Goal: Task Accomplishment & Management: Complete application form

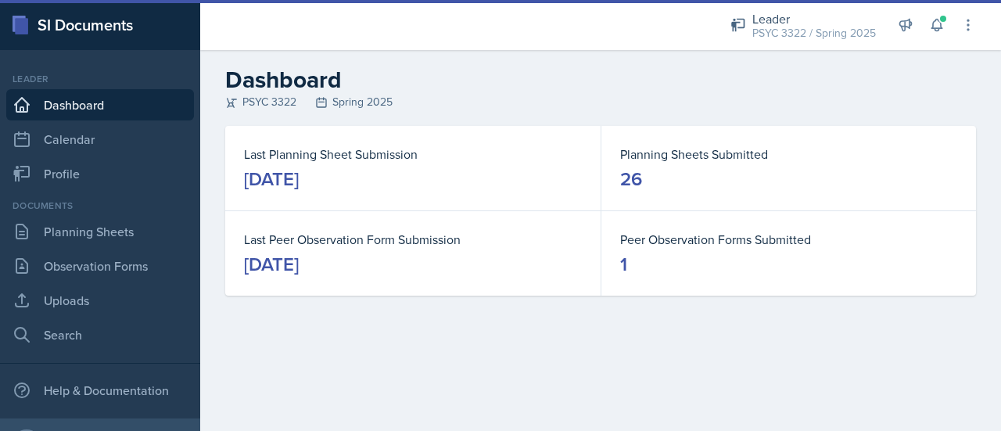
scroll to position [79, 0]
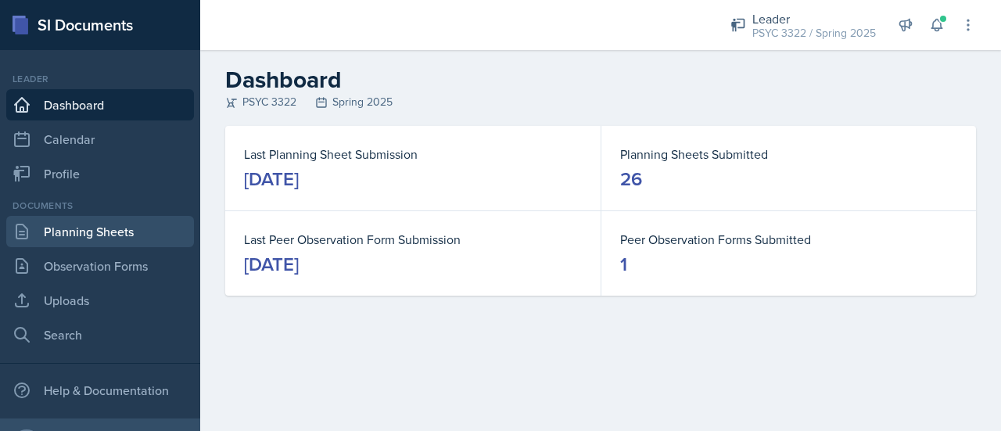
click at [99, 241] on link "Planning Sheets" at bounding box center [100, 231] width 188 height 31
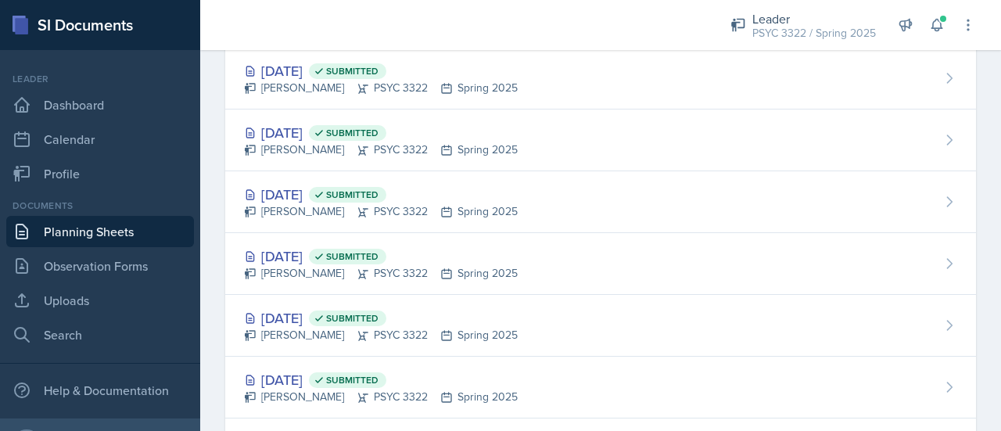
scroll to position [1364, 0]
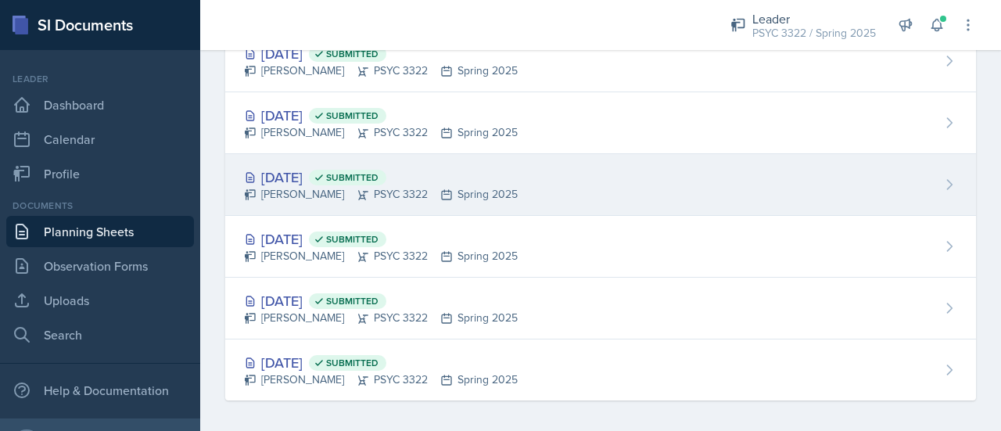
click at [343, 159] on div "Feb 3rd, 2025 Submitted Troy Broome PSYC 3322 Spring 2025" at bounding box center [600, 185] width 751 height 62
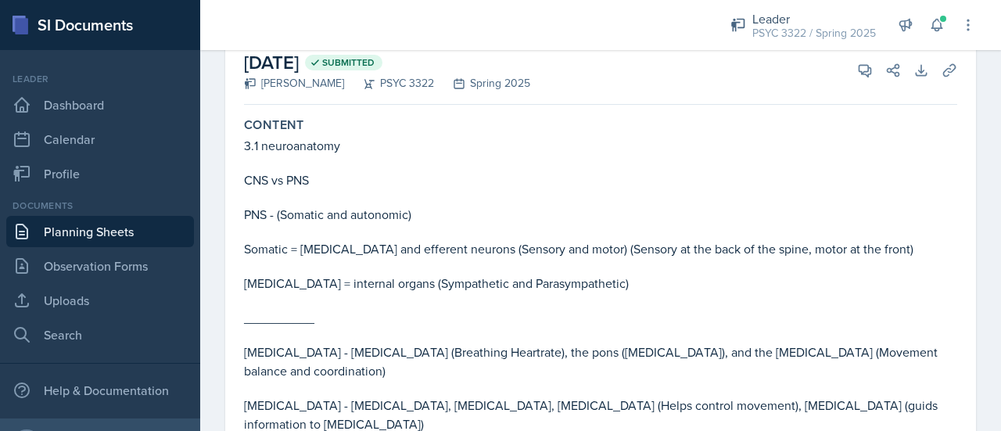
scroll to position [92, 0]
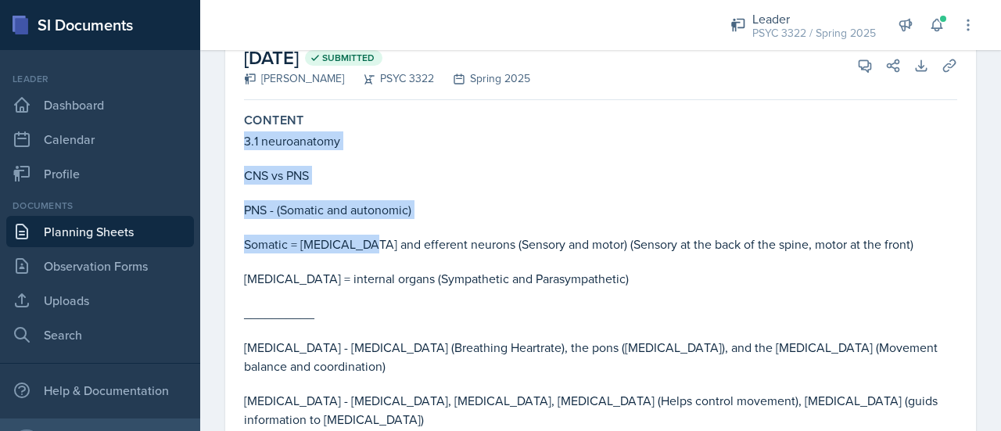
drag, startPoint x: 239, startPoint y: 135, endPoint x: 363, endPoint y: 239, distance: 161.6
type textarea "3.1 neuroanatomy CNS vs PNS PNS - (Somatic and autonomic) Somatic = Afferent an"
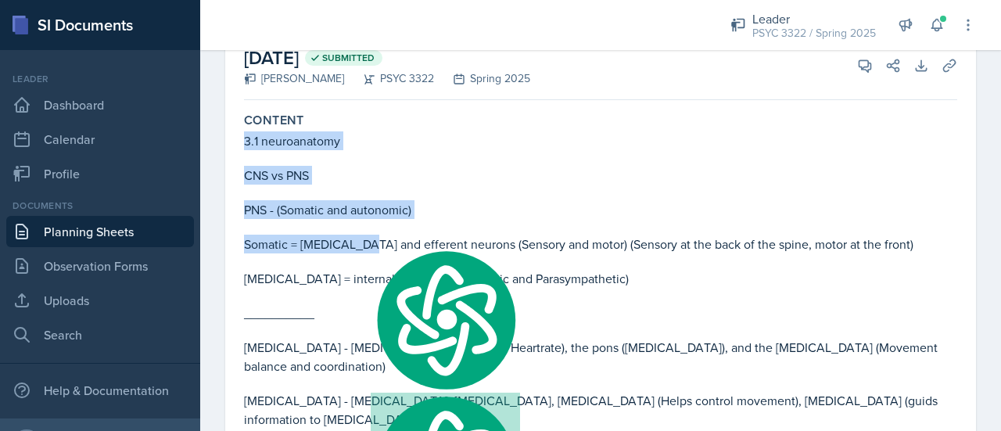
click at [519, 182] on p "CNS vs PNS" at bounding box center [600, 175] width 713 height 19
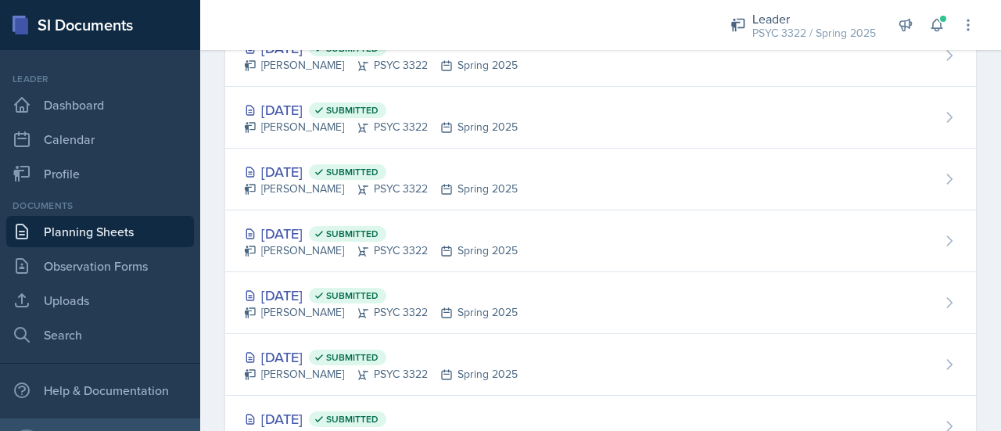
scroll to position [1364, 0]
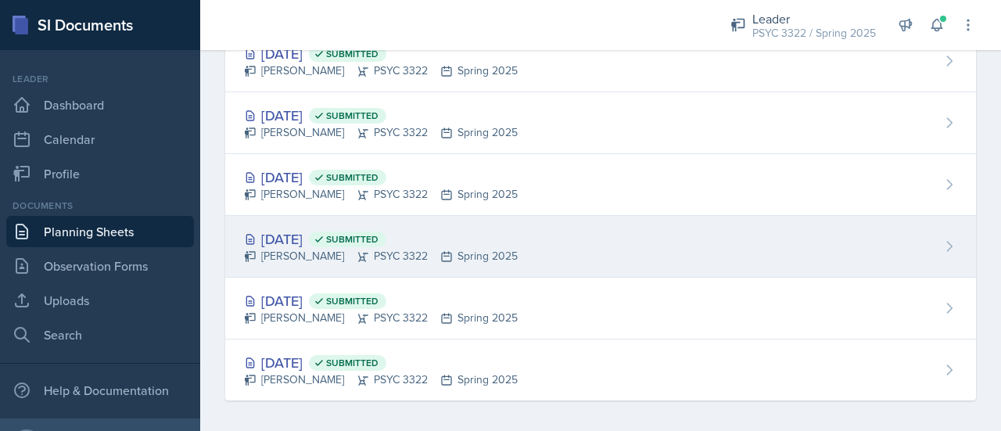
click at [306, 228] on div "Jan 29th, 2025 Submitted" at bounding box center [381, 238] width 274 height 21
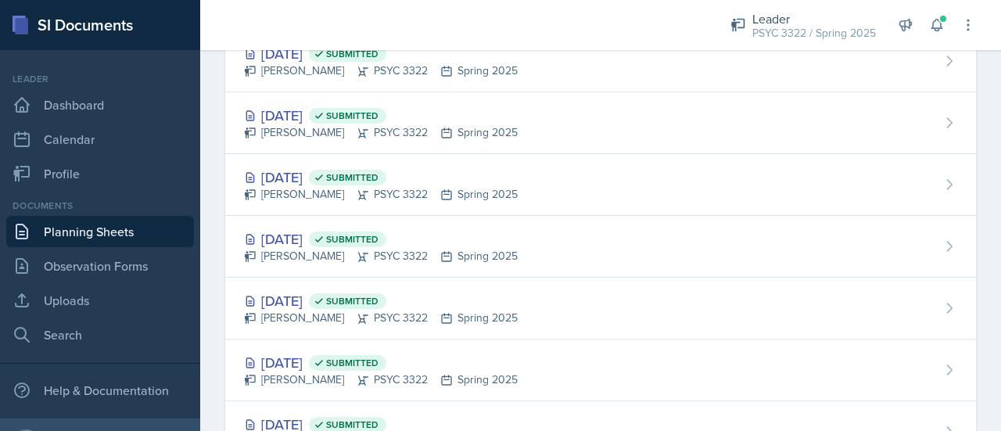
scroll to position [1364, 0]
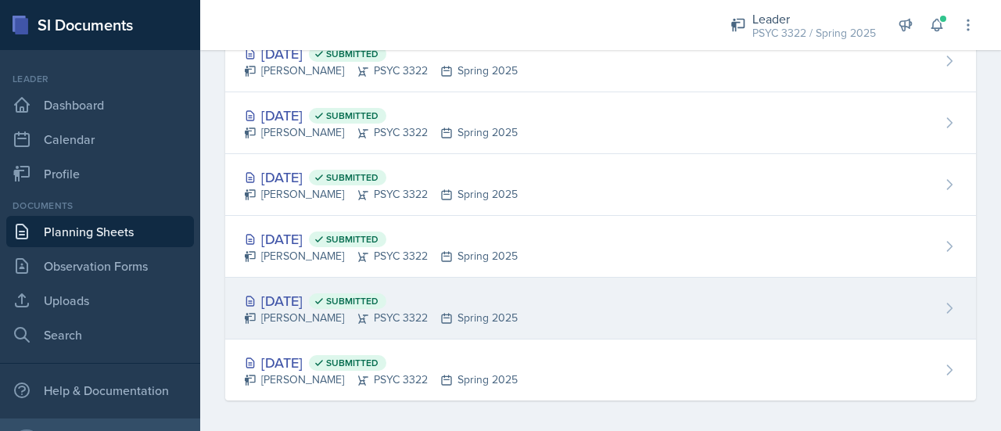
click at [293, 293] on div "Jan 27th, 2025 Submitted" at bounding box center [381, 300] width 274 height 21
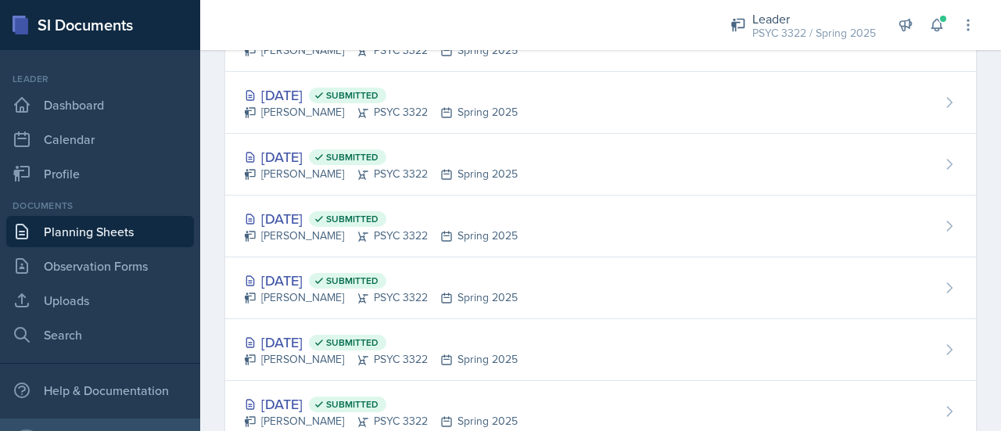
scroll to position [1364, 0]
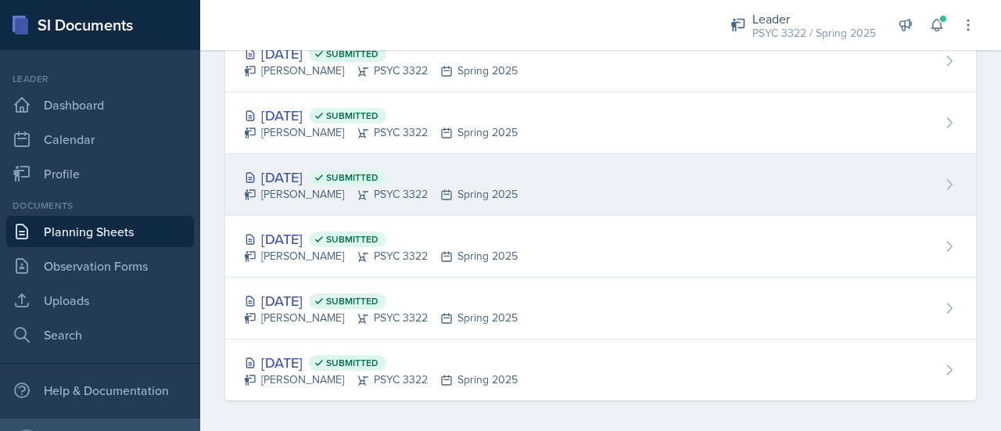
click at [310, 192] on div "Troy Broome PSYC 3322 Spring 2025" at bounding box center [381, 194] width 274 height 16
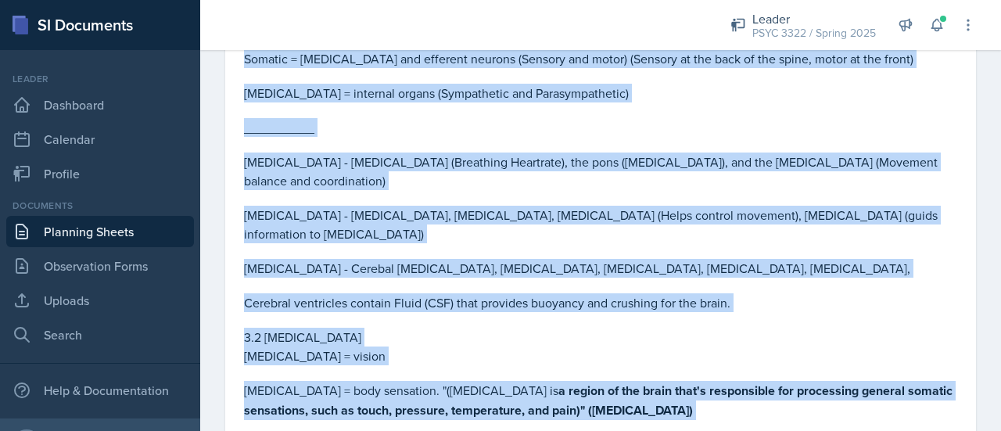
scroll to position [747, 0]
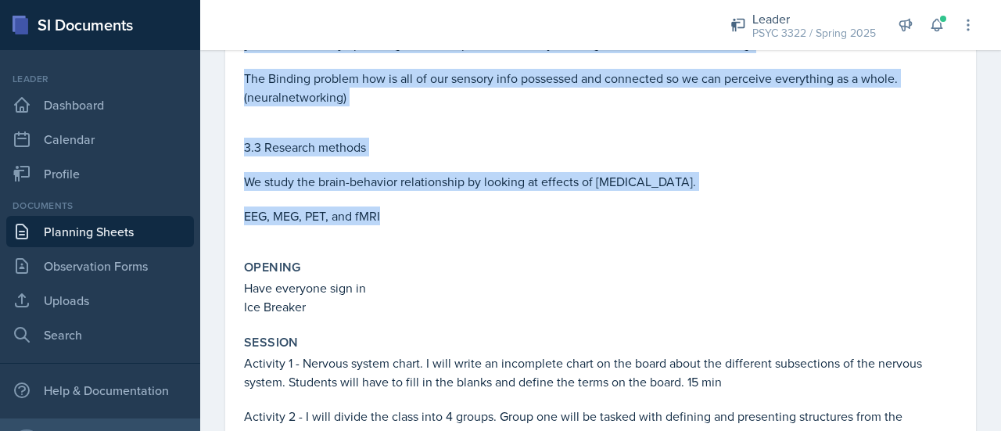
drag, startPoint x: 237, startPoint y: 223, endPoint x: 390, endPoint y: 192, distance: 155.6
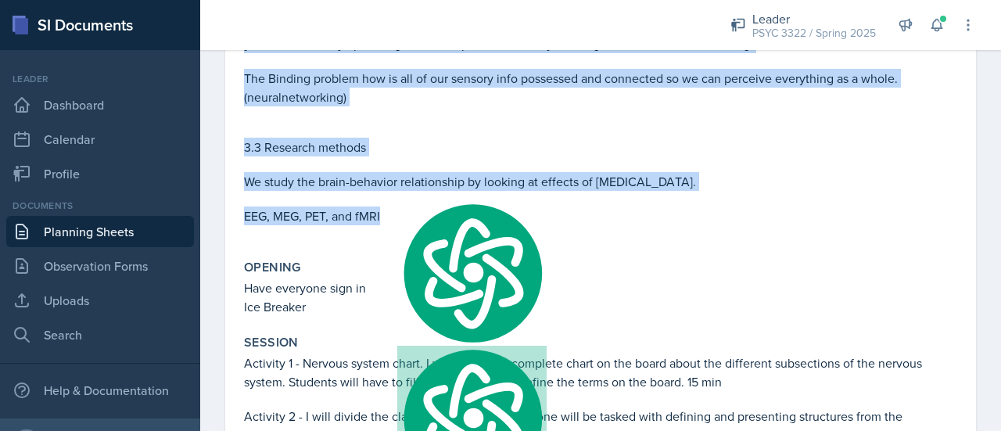
copy div "3.1 neuroanatomy CNS vs PNS PNS - (Somatic and autonomic) Somatic = Afferent an…"
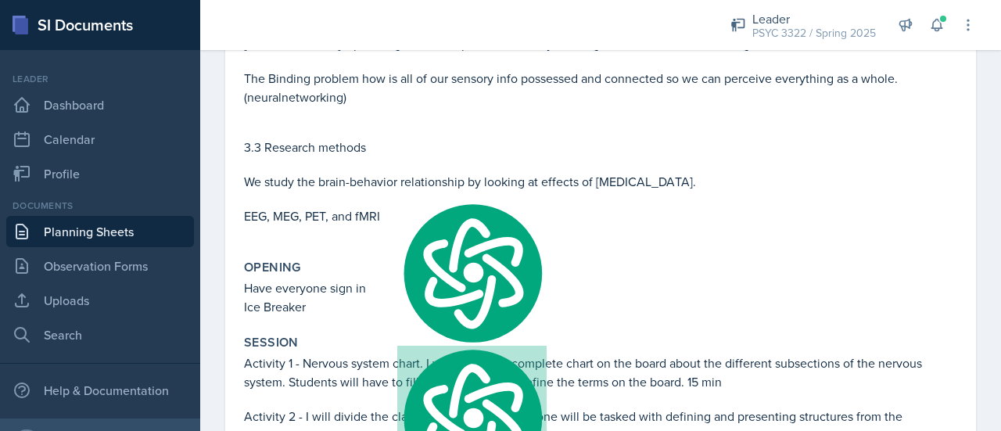
click at [353, 278] on p "Have everyone sign in" at bounding box center [600, 287] width 713 height 19
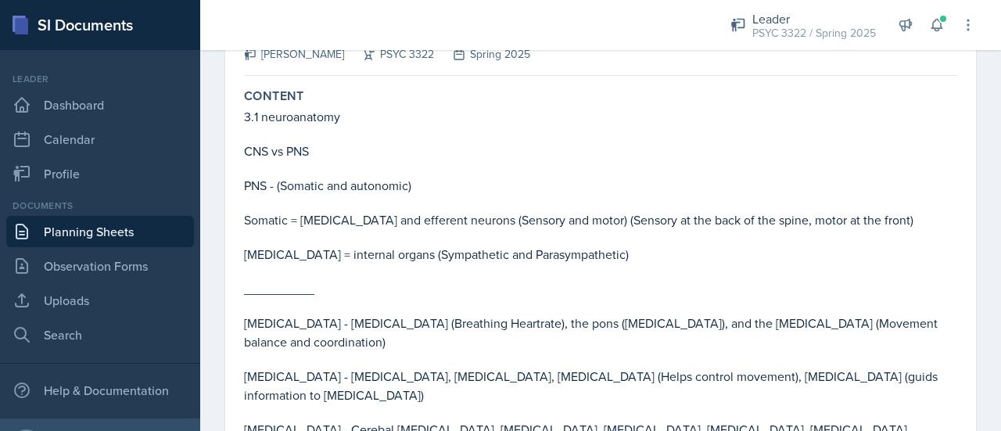
scroll to position [0, 0]
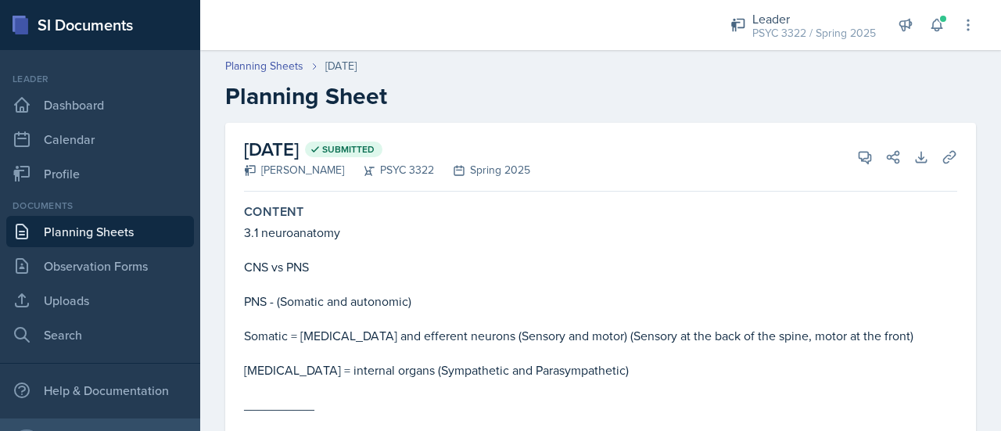
click at [609, 216] on div "Content" at bounding box center [600, 212] width 713 height 16
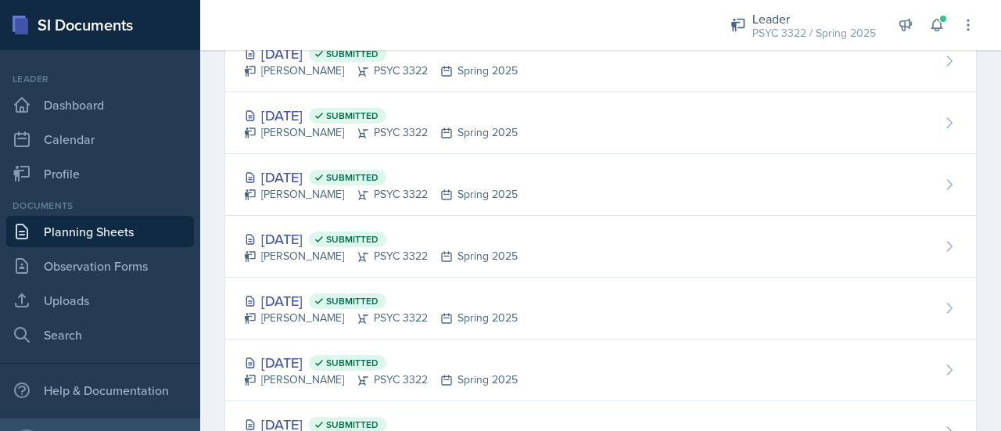
scroll to position [1364, 0]
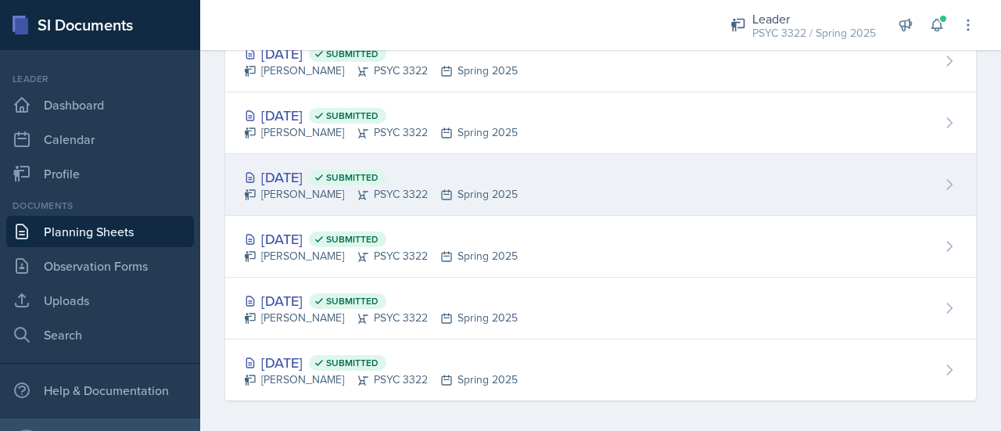
click at [301, 186] on div "Troy Broome PSYC 3322 Spring 2025" at bounding box center [381, 194] width 274 height 16
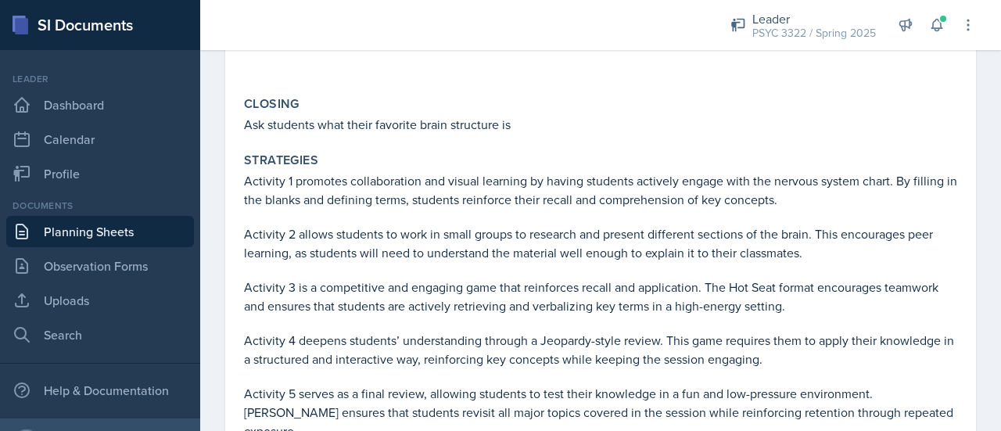
scroll to position [1339, 0]
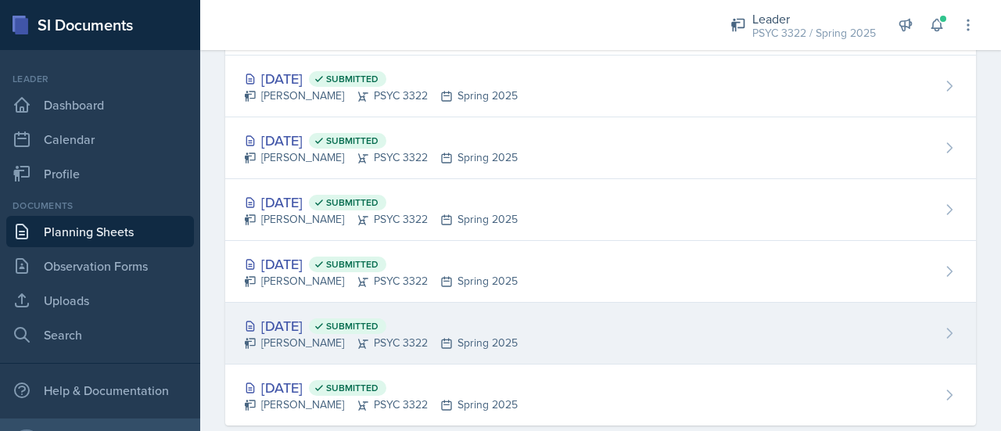
scroll to position [1364, 0]
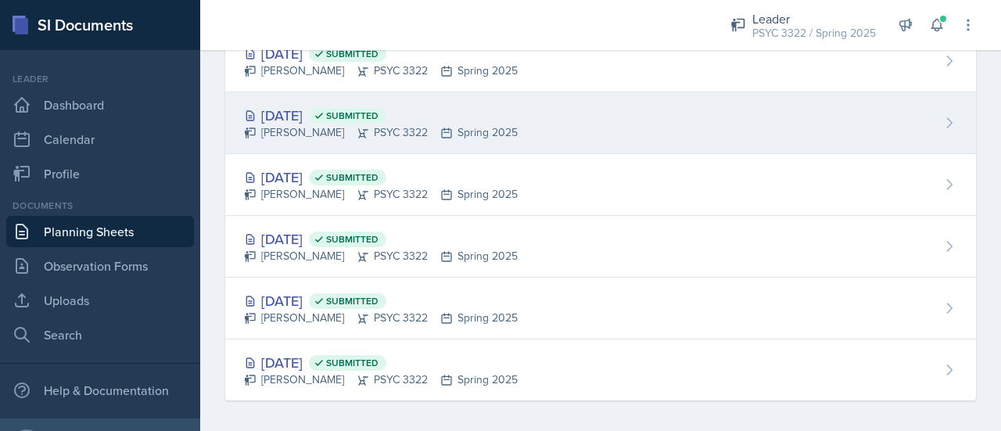
click at [327, 117] on div "Feb 5th, 2025 Submitted" at bounding box center [381, 115] width 274 height 21
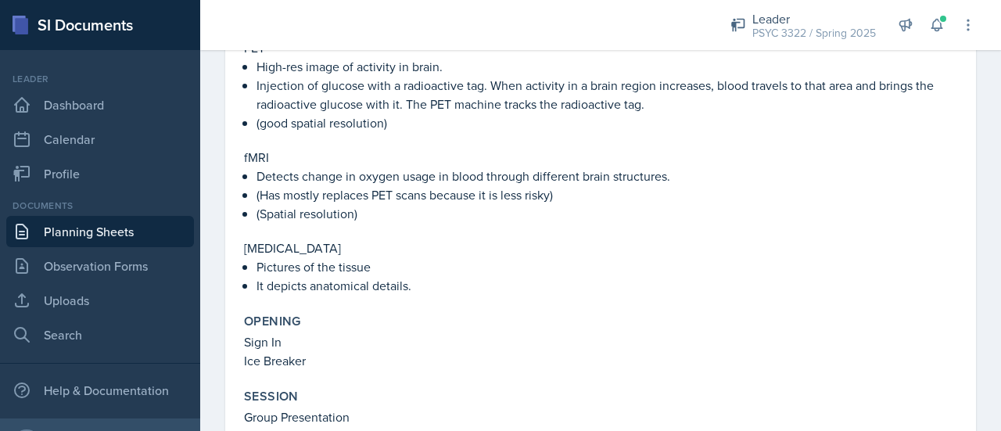
scroll to position [397, 0]
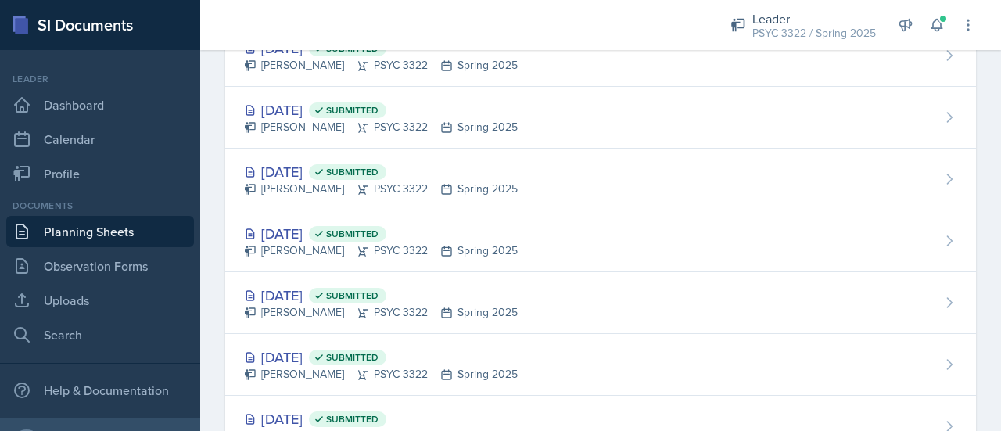
scroll to position [1364, 0]
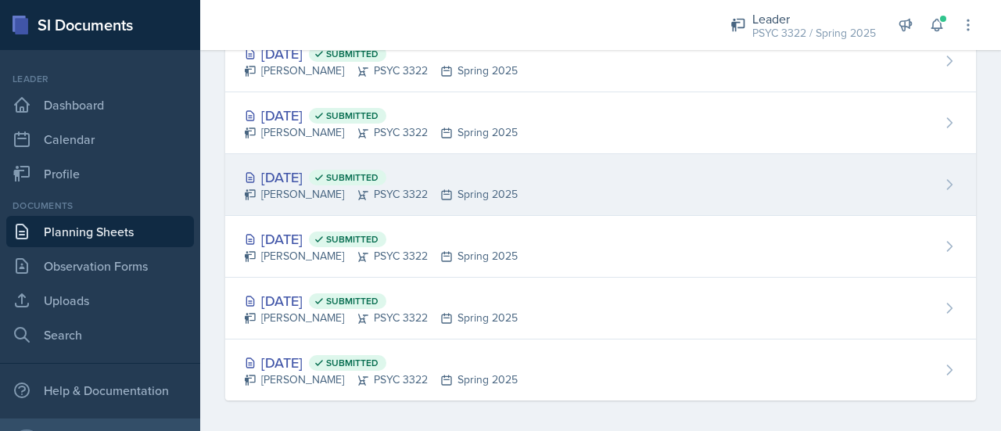
click at [314, 171] on div "Feb 3rd, 2025 Submitted" at bounding box center [381, 177] width 274 height 21
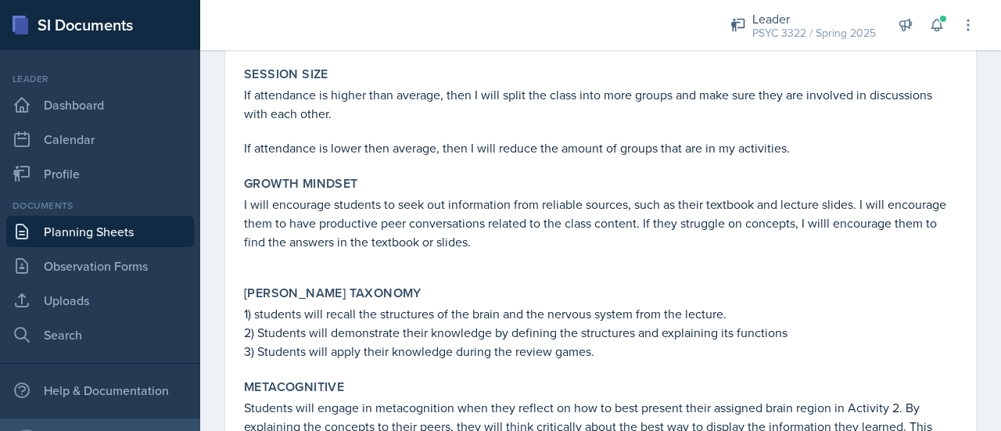
scroll to position [1884, 0]
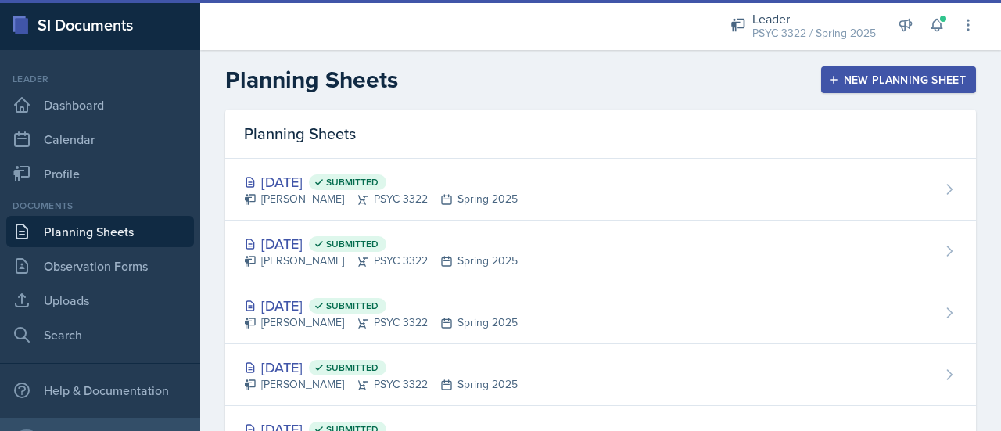
scroll to position [79, 0]
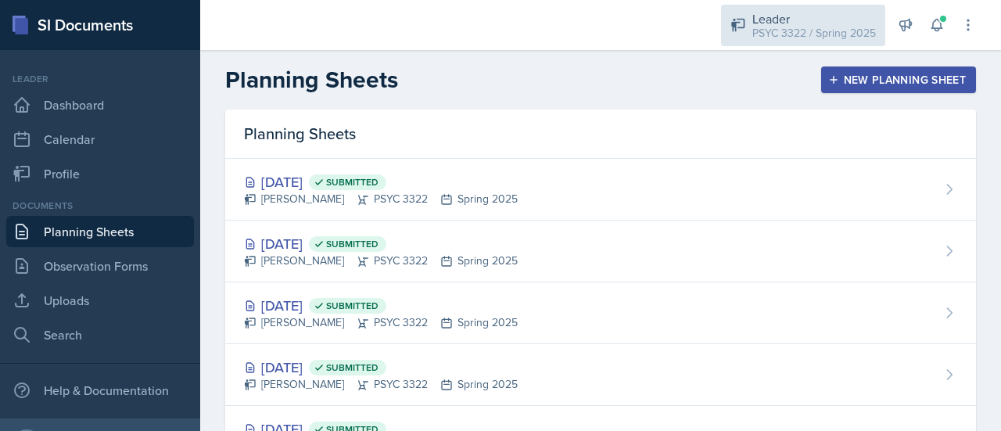
click at [778, 28] on div "PSYC 3322 / Spring 2025" at bounding box center [815, 33] width 124 height 16
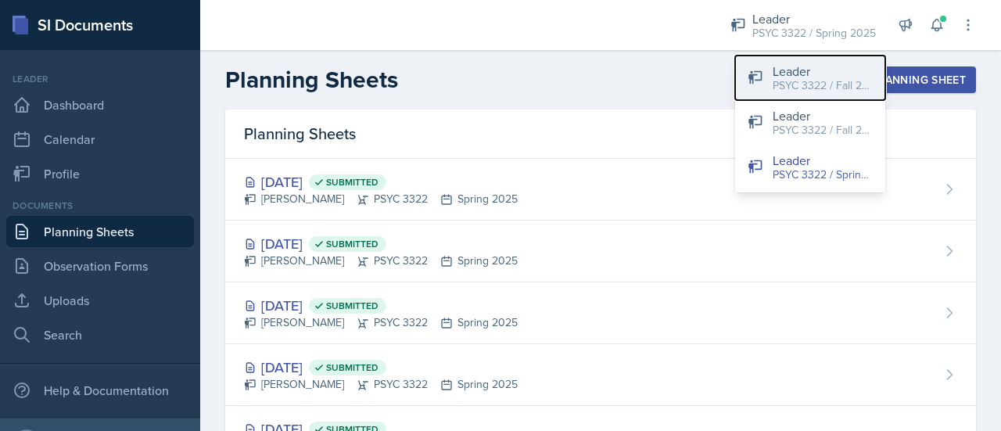
click at [782, 68] on div "Leader" at bounding box center [823, 71] width 100 height 19
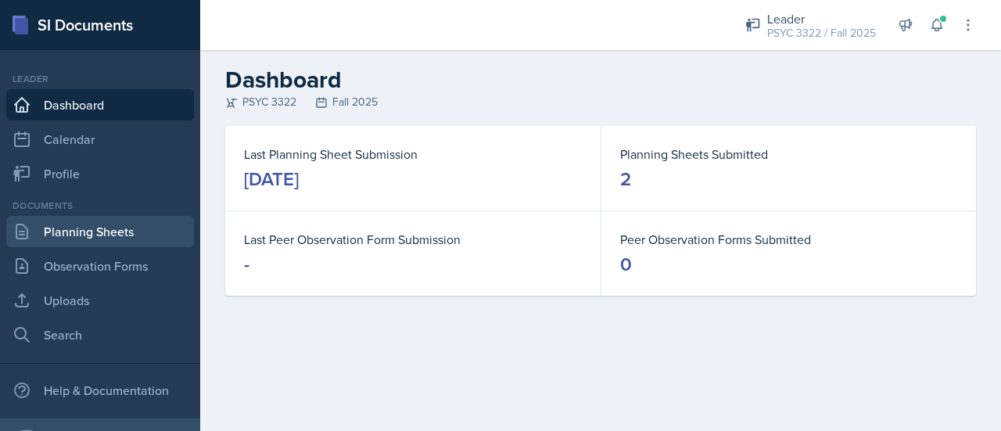
click at [124, 230] on link "Planning Sheets" at bounding box center [100, 231] width 188 height 31
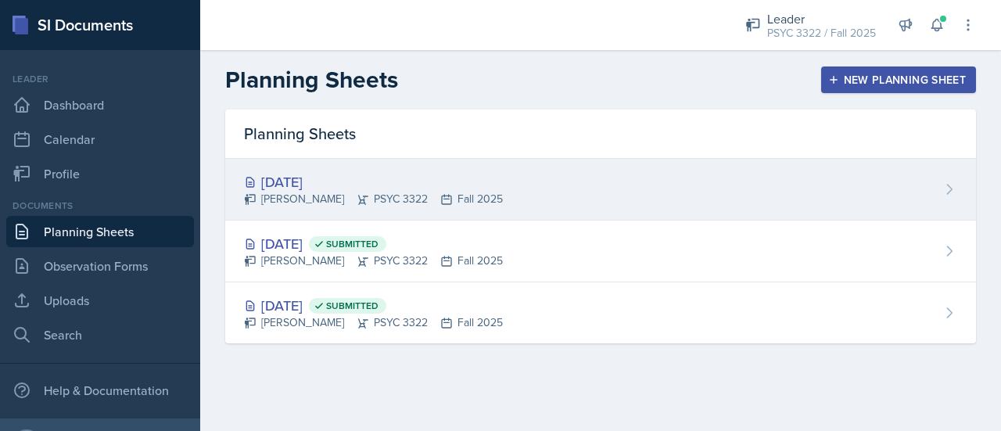
click at [332, 186] on div "[DATE]" at bounding box center [373, 181] width 259 height 21
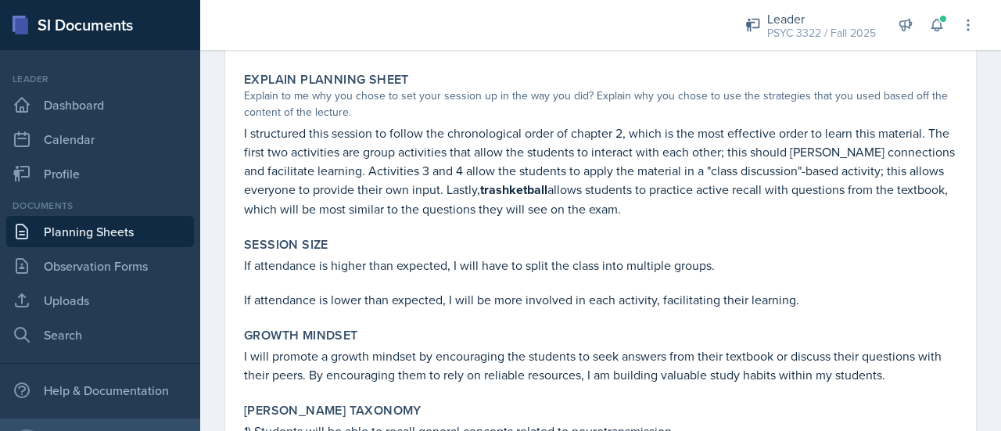
scroll to position [1975, 0]
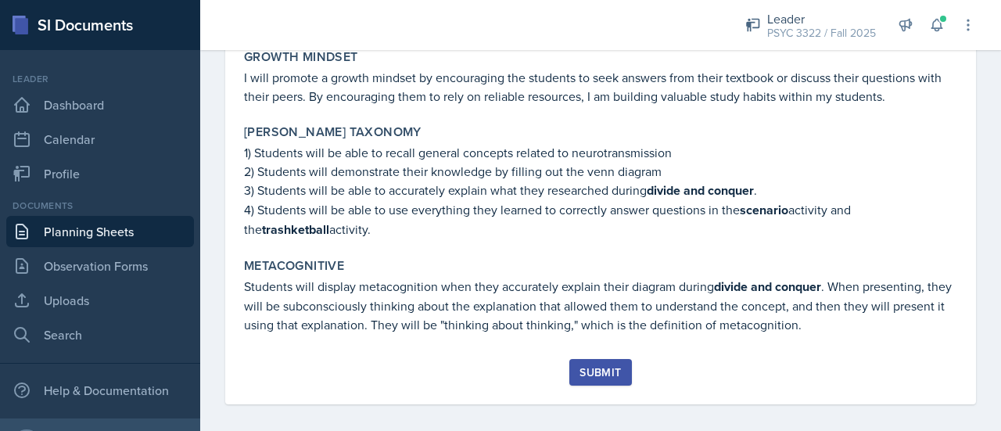
click at [600, 366] on div "Submit" at bounding box center [600, 372] width 41 height 13
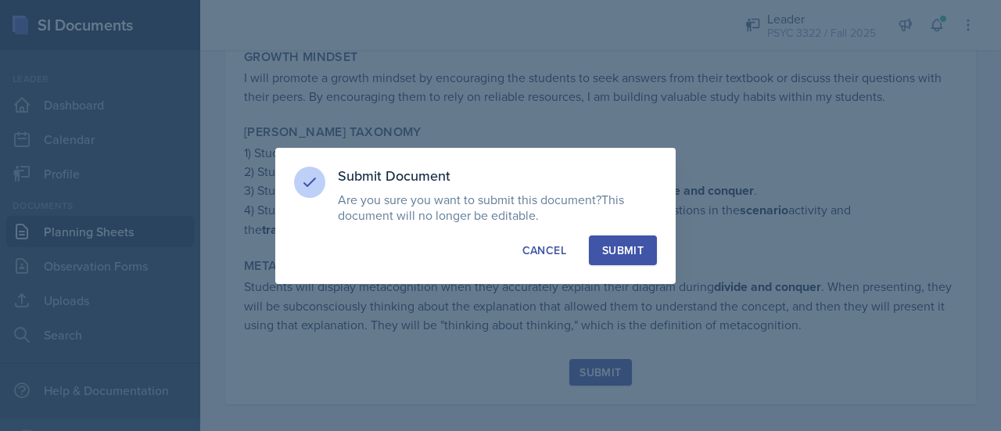
click at [626, 256] on div "Submit" at bounding box center [622, 250] width 41 height 16
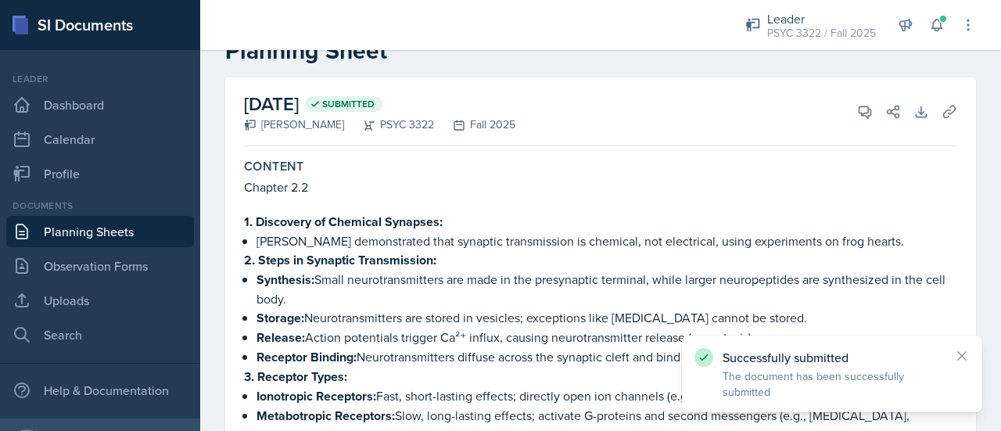
scroll to position [0, 0]
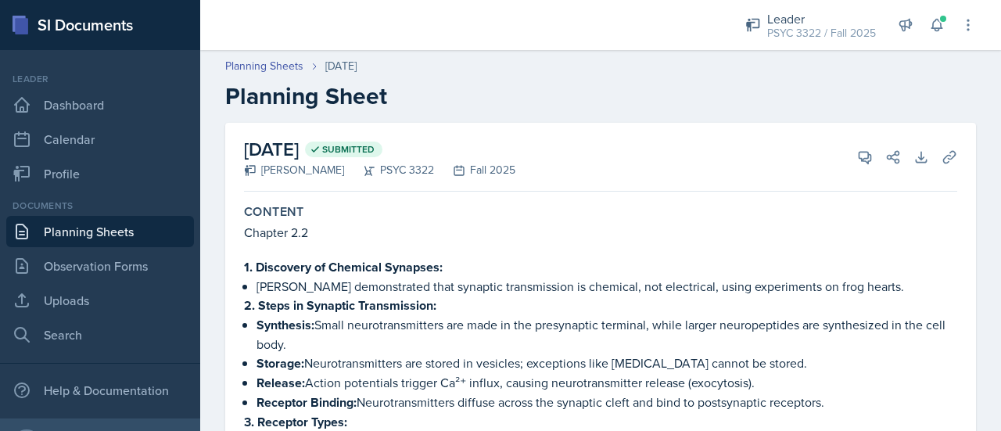
click at [133, 247] on div "Documents Planning Sheets Observation Forms Uploads Search" at bounding box center [100, 275] width 188 height 152
click at [160, 217] on link "Planning Sheets" at bounding box center [100, 231] width 188 height 31
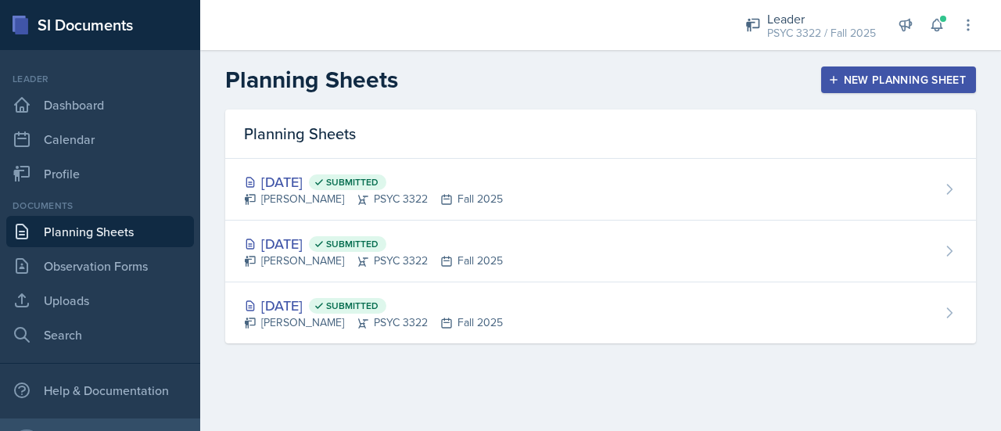
click at [905, 81] on div "New Planning Sheet" at bounding box center [899, 80] width 135 height 13
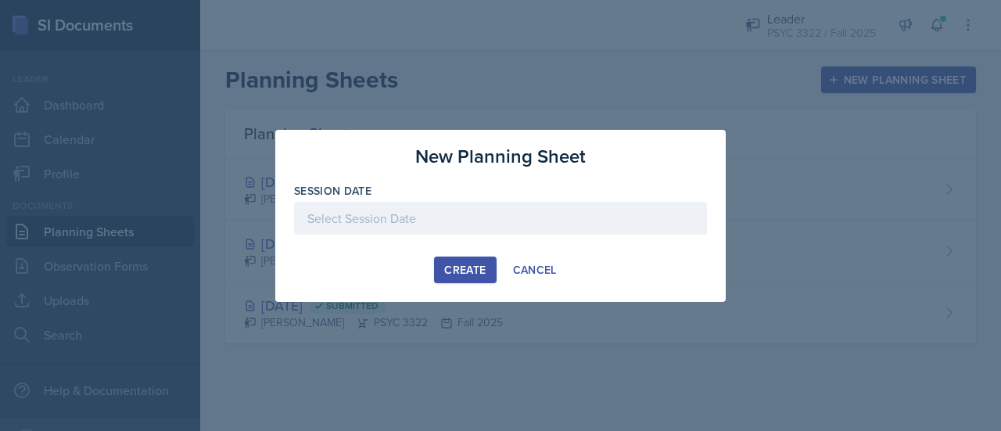
click at [469, 204] on div at bounding box center [500, 218] width 413 height 33
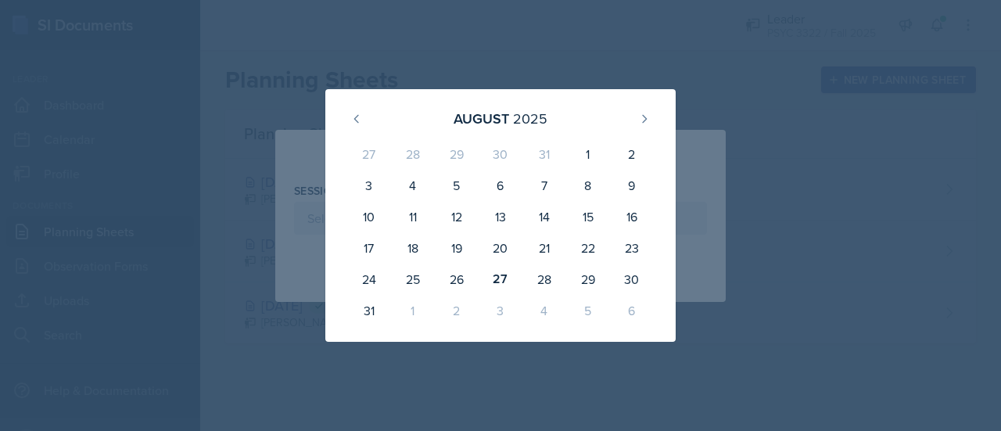
click at [745, 68] on div at bounding box center [500, 215] width 1001 height 431
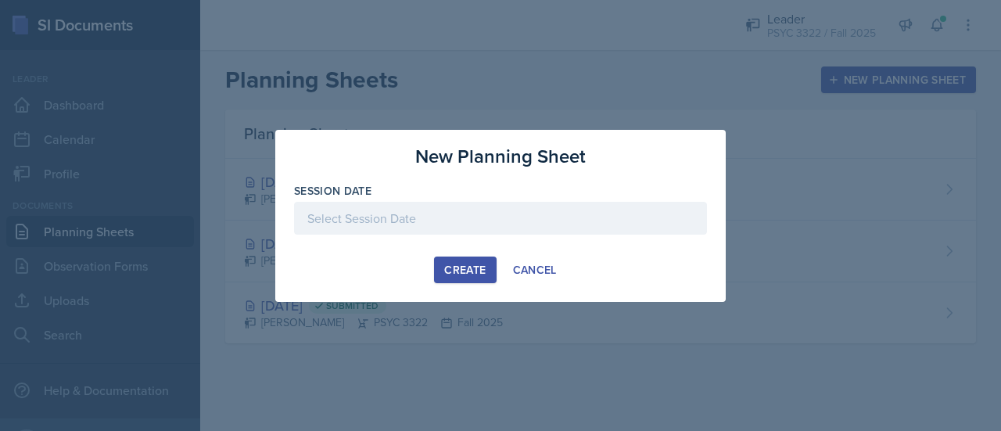
click at [745, 68] on div at bounding box center [500, 215] width 1001 height 431
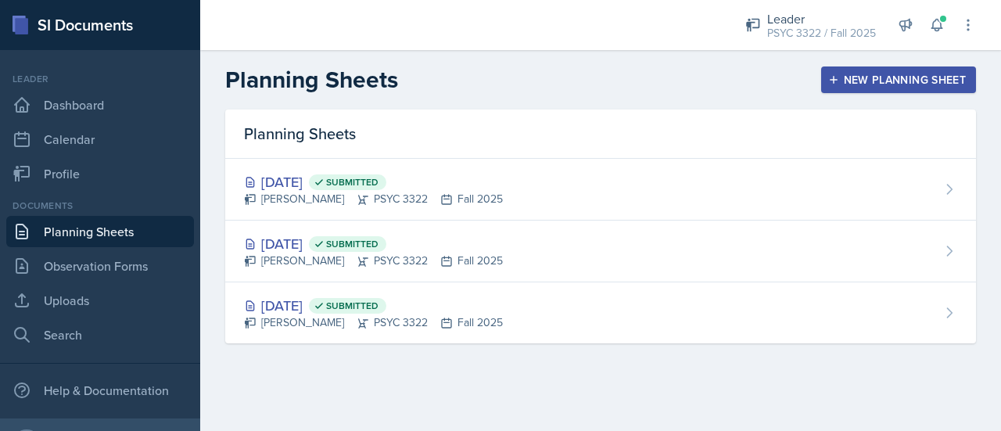
click at [895, 84] on div "New Planning Sheet" at bounding box center [899, 80] width 135 height 13
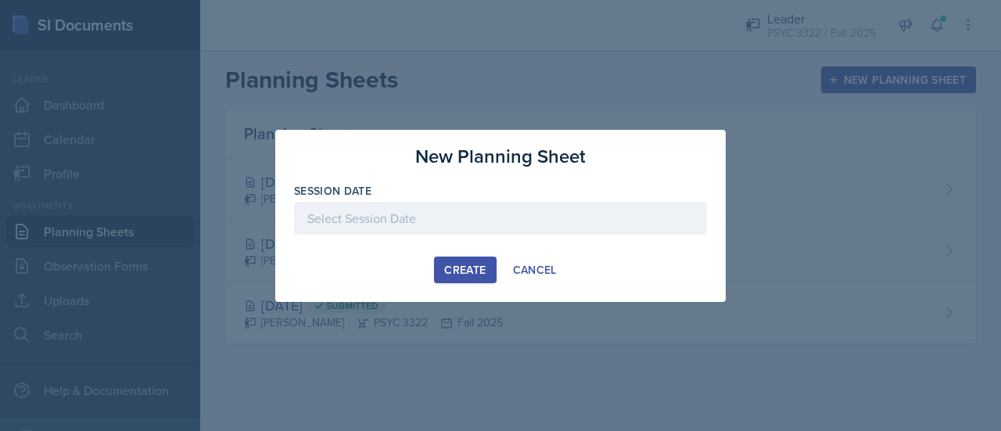
click at [551, 205] on div at bounding box center [500, 218] width 413 height 33
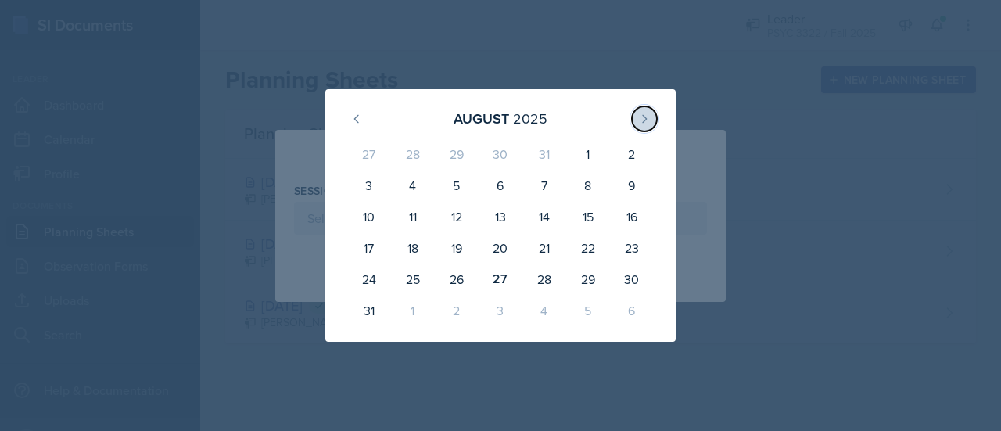
click at [641, 117] on icon at bounding box center [644, 119] width 13 height 13
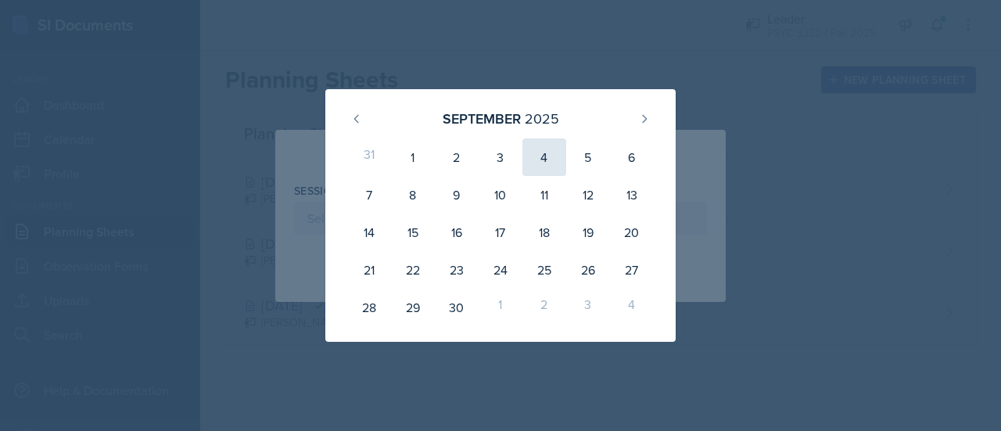
click at [543, 155] on div "4" at bounding box center [545, 157] width 44 height 38
type input "[DATE]"
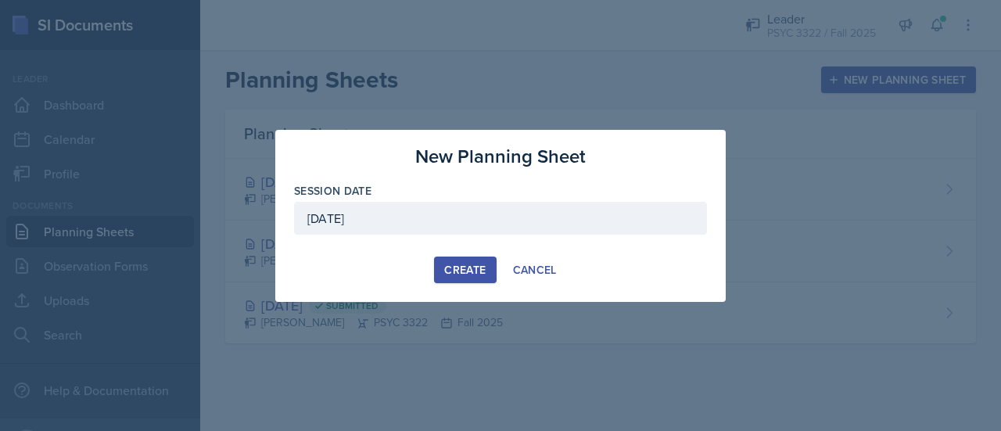
click at [457, 257] on button "Create" at bounding box center [465, 270] width 62 height 27
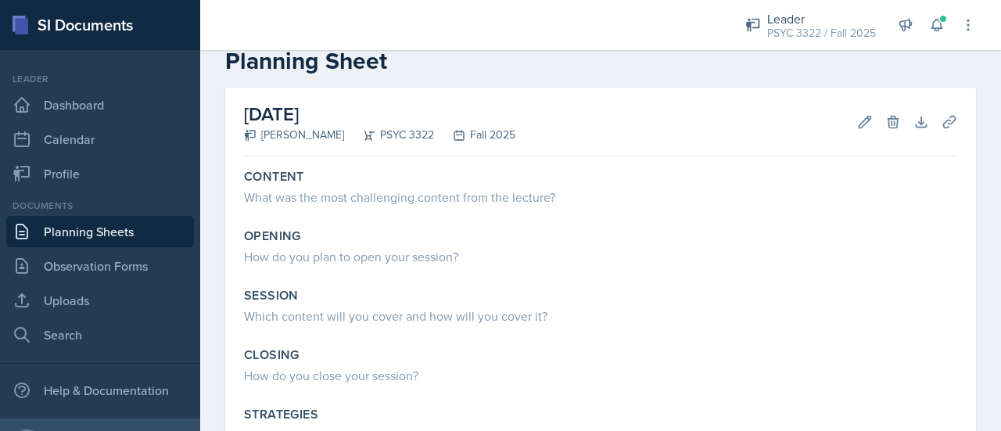
scroll to position [36, 0]
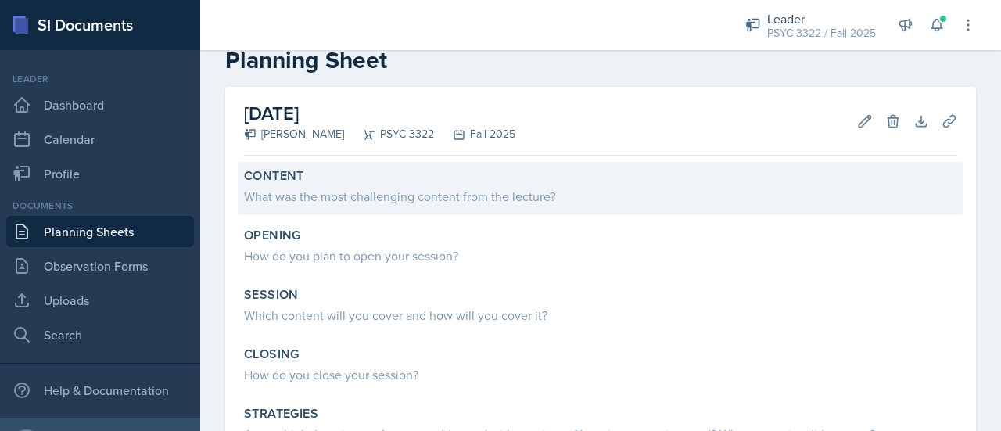
click at [405, 192] on div "What was the most challenging content from the lecture?" at bounding box center [600, 196] width 713 height 19
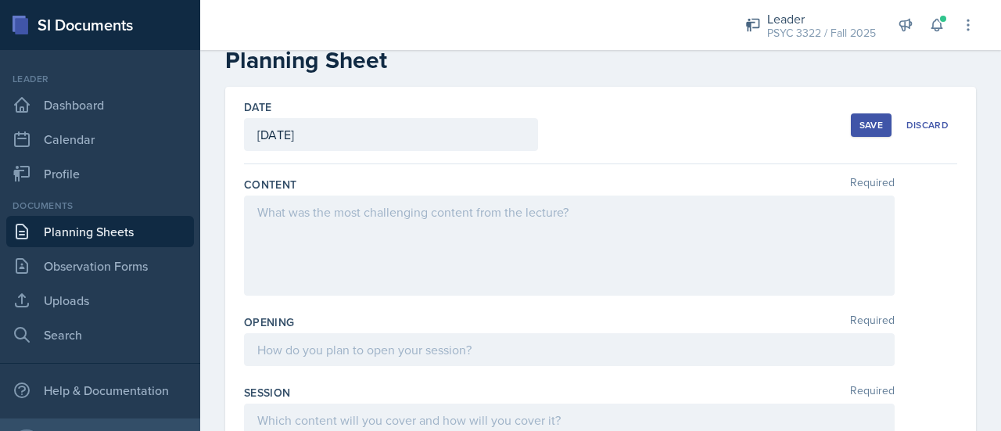
click at [379, 225] on div at bounding box center [569, 246] width 651 height 100
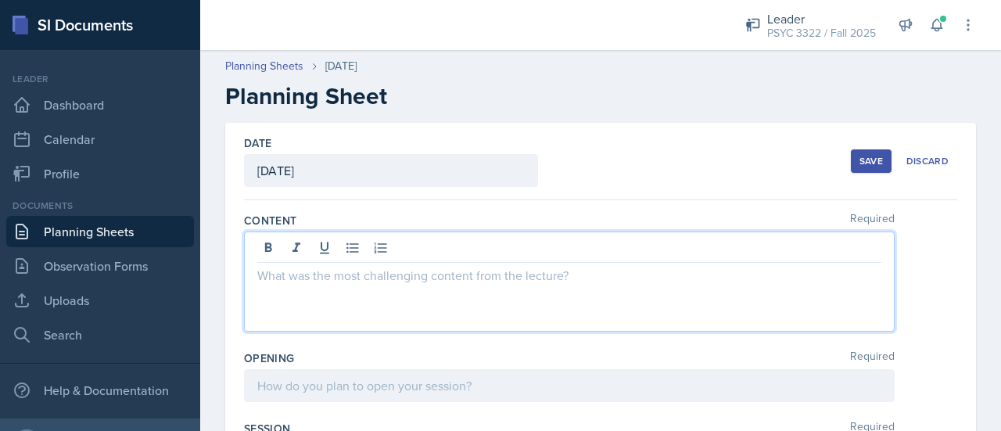
scroll to position [1, 0]
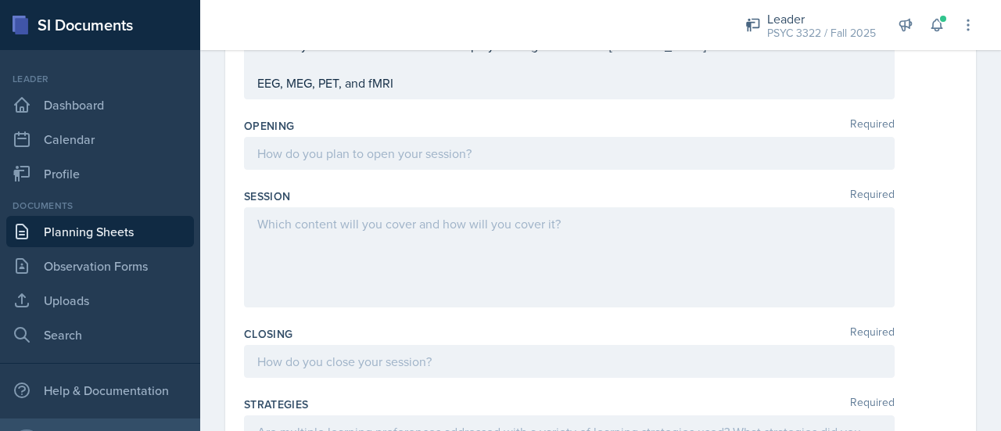
click at [416, 162] on div at bounding box center [569, 153] width 651 height 33
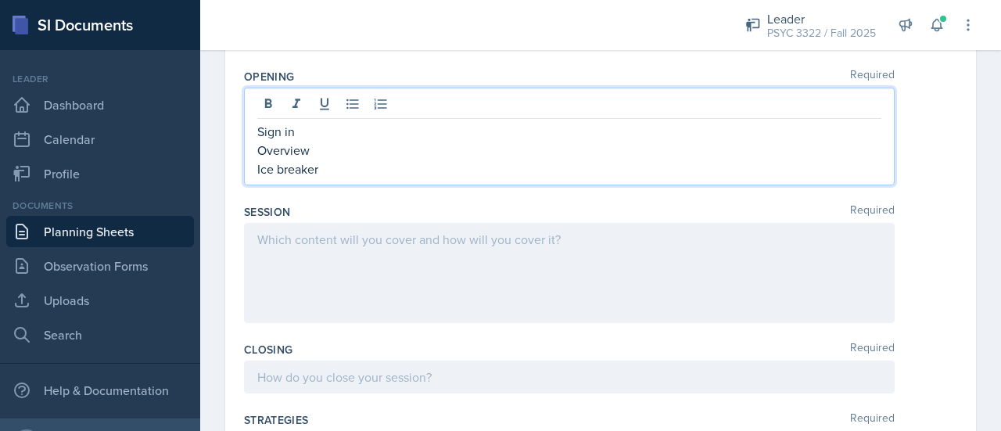
scroll to position [1067, 0]
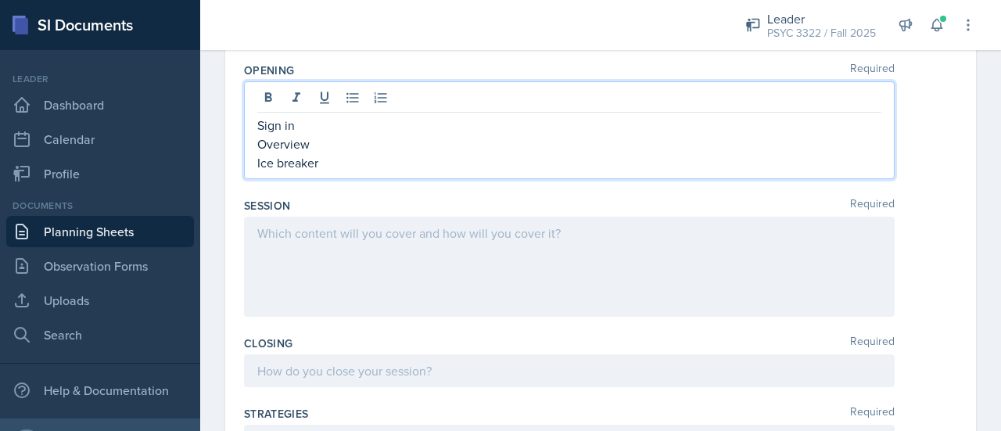
click at [0, 0] on span "Replace with" at bounding box center [0, 0] width 0 height 0
type textarea "Ice breaker"
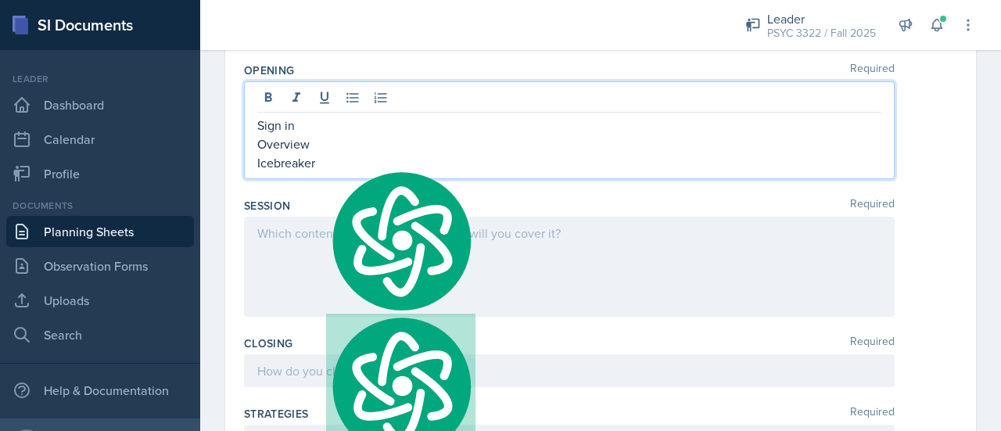
click at [328, 225] on div at bounding box center [569, 267] width 651 height 100
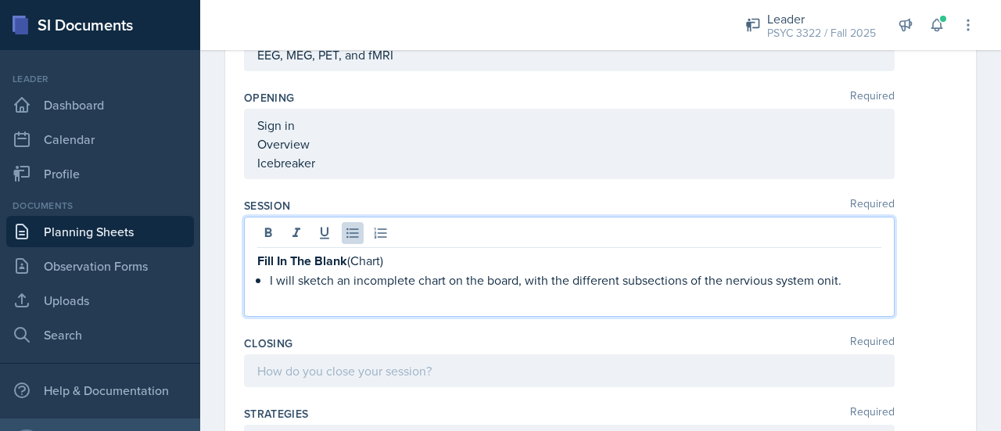
click at [762, 278] on p "I will sketch an incomplete chart on the board, with the different subsections …" at bounding box center [576, 280] width 612 height 19
click at [0, 0] on div "nervous" at bounding box center [0, 0] width 0 height 0
click at [0, 0] on span "on" at bounding box center [0, 0] width 0 height 0
click at [840, 282] on p "I will sketch an incomplete chart on the board, with the different subsections …" at bounding box center [576, 280] width 612 height 19
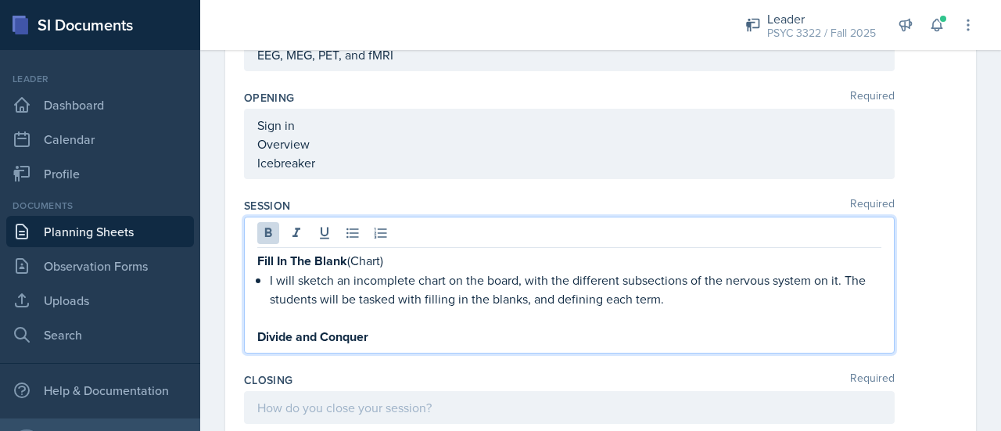
click at [0, 0] on span "and" at bounding box center [0, 0] width 0 height 0
click at [444, 345] on div "Fill In The Blank (Chart) I will sketch an incomplete chart on the board, with …" at bounding box center [569, 285] width 651 height 137
click at [388, 344] on div "Fill In The Blank (Chart) I will sketch an incomplete chart on the board, with …" at bounding box center [569, 285] width 651 height 137
click at [377, 333] on p "Divide and Conquer" at bounding box center [569, 337] width 624 height 20
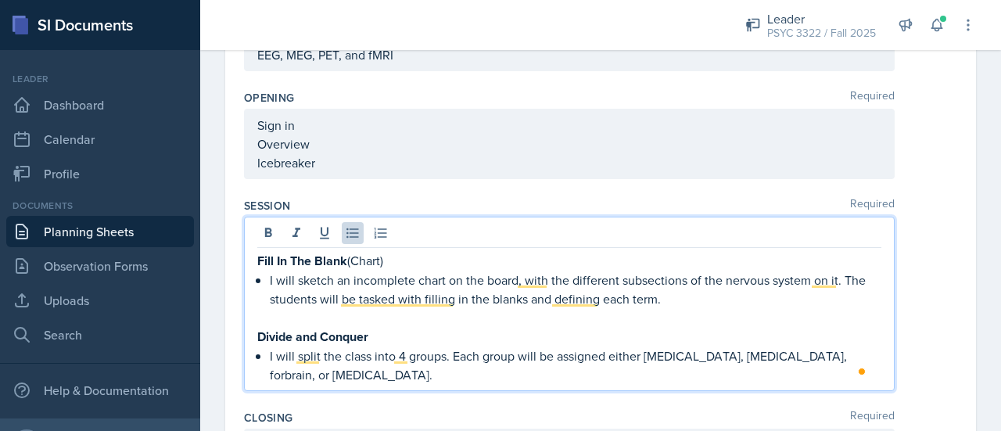
click at [621, 366] on p "I will split the class into 4 groups. Each group will be assigned either hindbr…" at bounding box center [576, 366] width 612 height 38
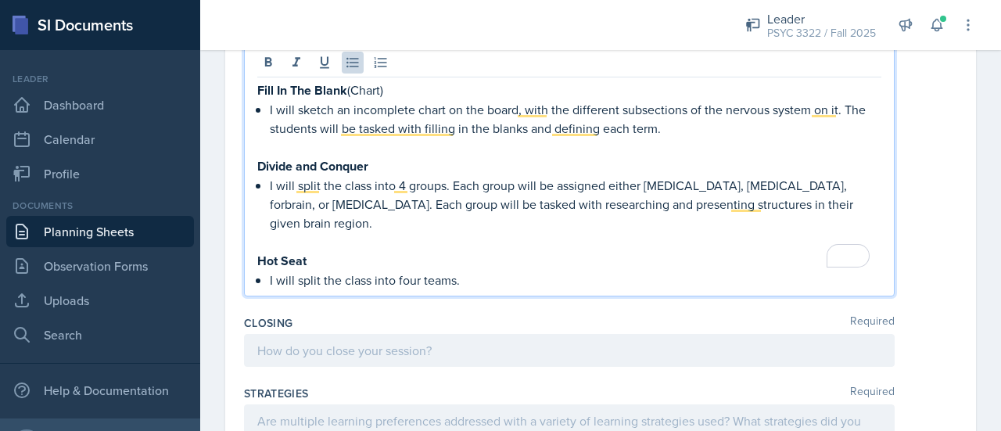
scroll to position [1209, 0]
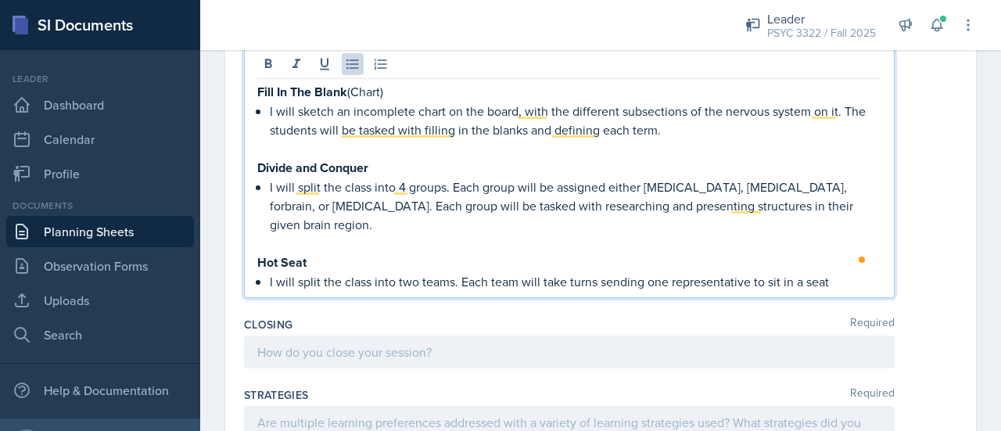
click at [451, 206] on p "I will split the class into 4 groups. Each group will be assigned either hindbr…" at bounding box center [576, 206] width 612 height 56
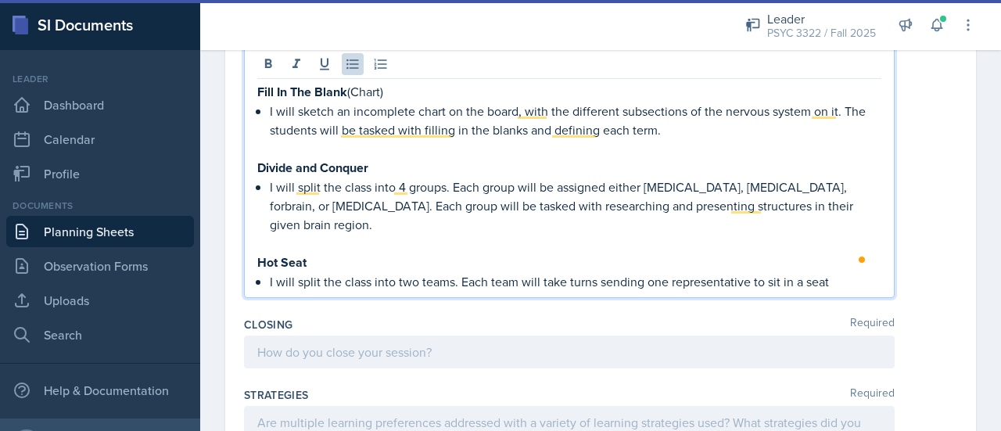
click at [540, 211] on p "I will split the class into 4 groups. Each group will be assigned either hindbr…" at bounding box center [576, 206] width 612 height 56
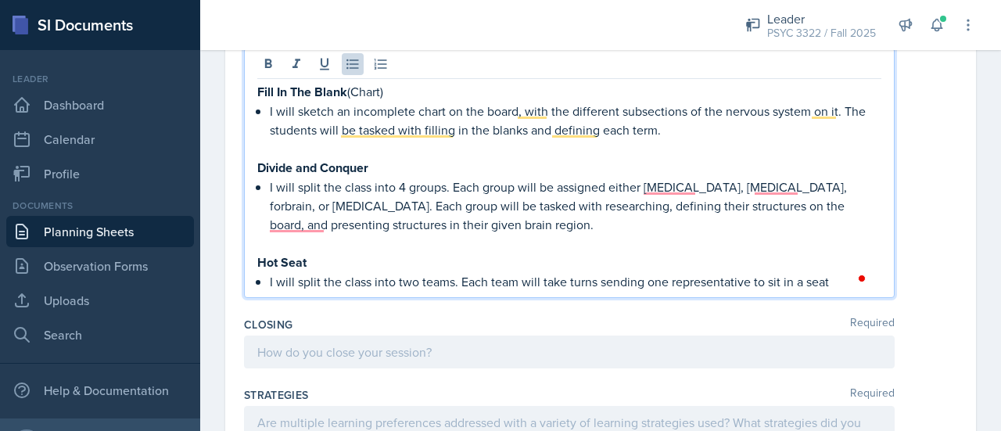
click at [359, 222] on p "I will split the class into 4 groups. Each group will be assigned either hindbr…" at bounding box center [576, 206] width 612 height 56
click at [339, 228] on p "I will split the class into 4 groups. Each group will be assigned either hindbr…" at bounding box center [576, 206] width 612 height 56
click at [835, 282] on p "I will split the class into two teams. Each team will take turns sending one re…" at bounding box center [576, 281] width 612 height 19
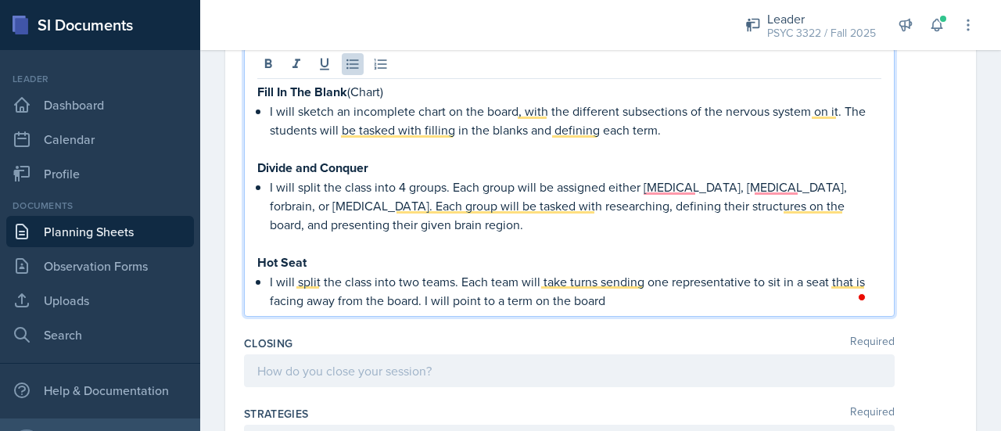
click at [657, 304] on p "I will split the class into two teams. Each team will take turns sending one re…" at bounding box center [576, 291] width 612 height 38
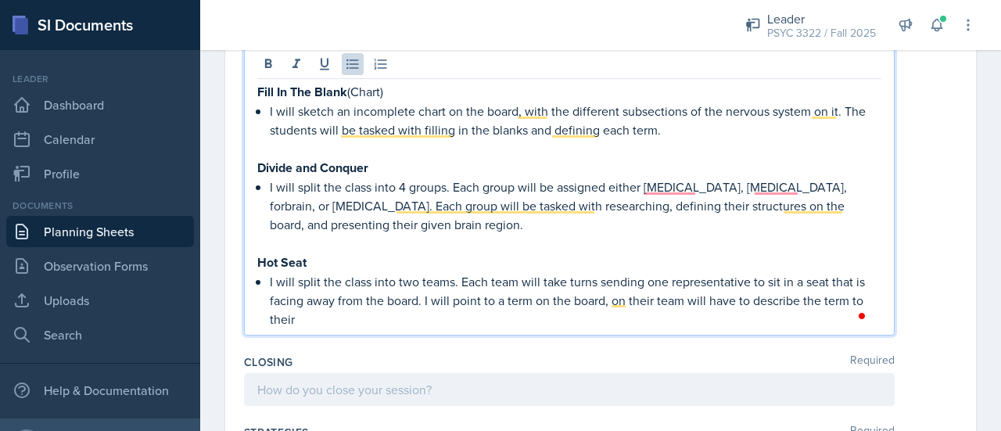
click at [508, 314] on p "I will split the class into two teams. Each team will take turns sending one re…" at bounding box center [576, 300] width 612 height 56
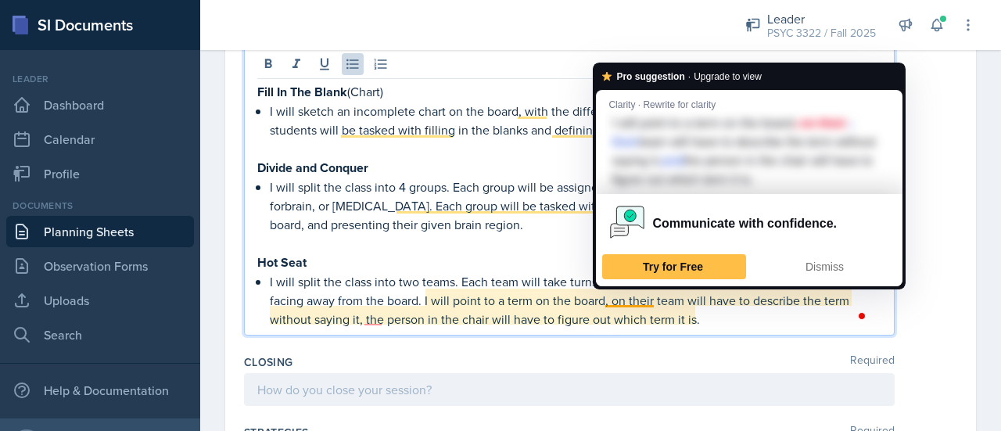
click at [628, 300] on p "I will split the class into two teams. Each team will take turns sending one re…" at bounding box center [576, 300] width 612 height 56
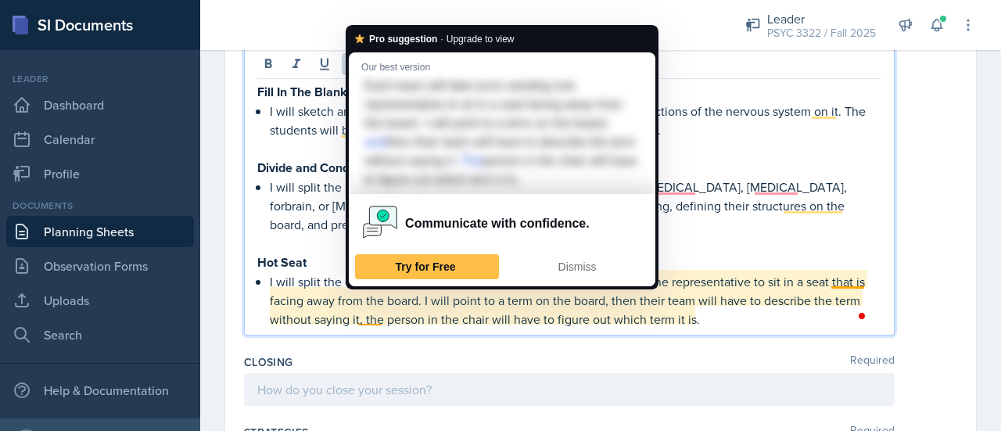
click at [371, 318] on p "I will split the class into two teams. Each team will take turns sending one re…" at bounding box center [576, 300] width 612 height 56
click at [360, 320] on p "I will split the class into two teams. Each team will take turns sending one re…" at bounding box center [576, 300] width 612 height 56
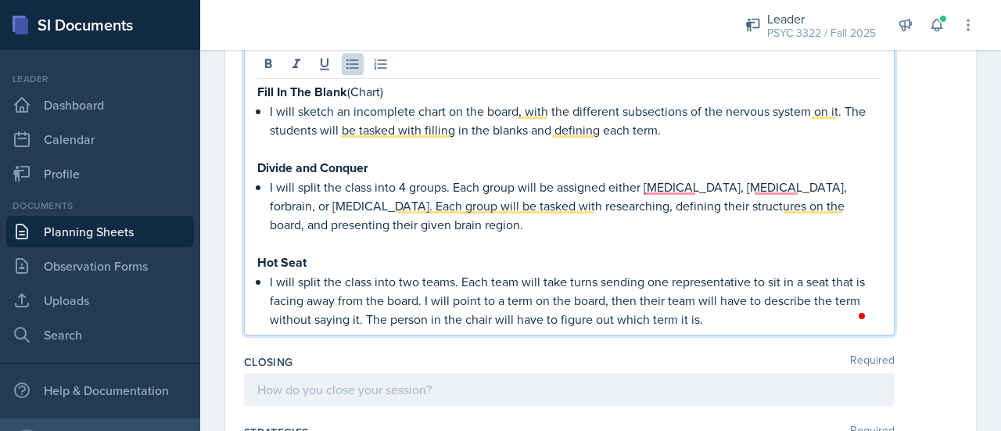
click at [738, 323] on p "I will split the class into two teams. Each team will take turns sending one re…" at bounding box center [576, 300] width 612 height 56
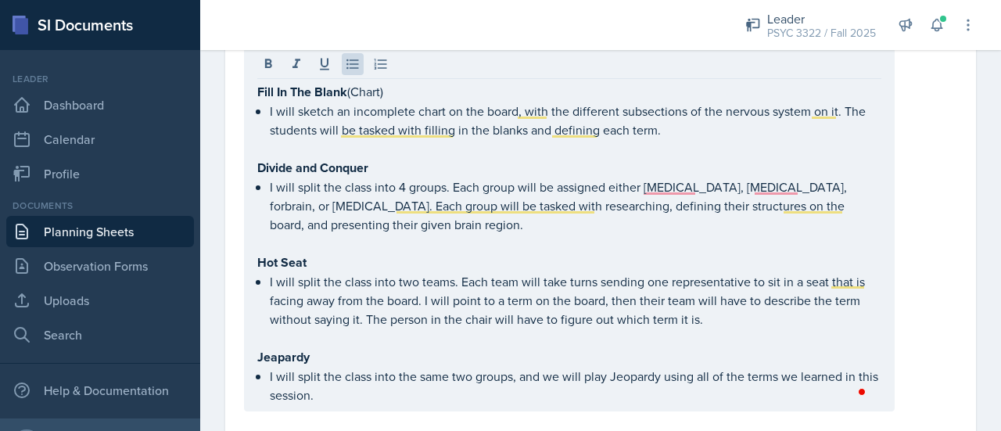
click at [361, 407] on div "Fill In The Blank (Chart) I will sketch an incomplete chart on the board, with …" at bounding box center [569, 230] width 651 height 364
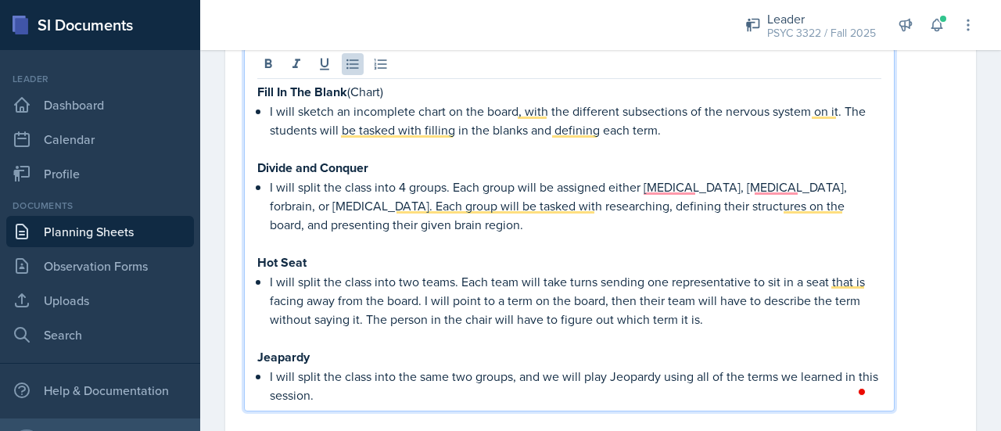
click at [361, 407] on div "Fill In The Blank (Chart) I will sketch an incomplete chart on the board, with …" at bounding box center [569, 230] width 651 height 364
click at [361, 393] on p "I will split the class into the same two groups, and we will play Jeopardy usin…" at bounding box center [576, 386] width 612 height 38
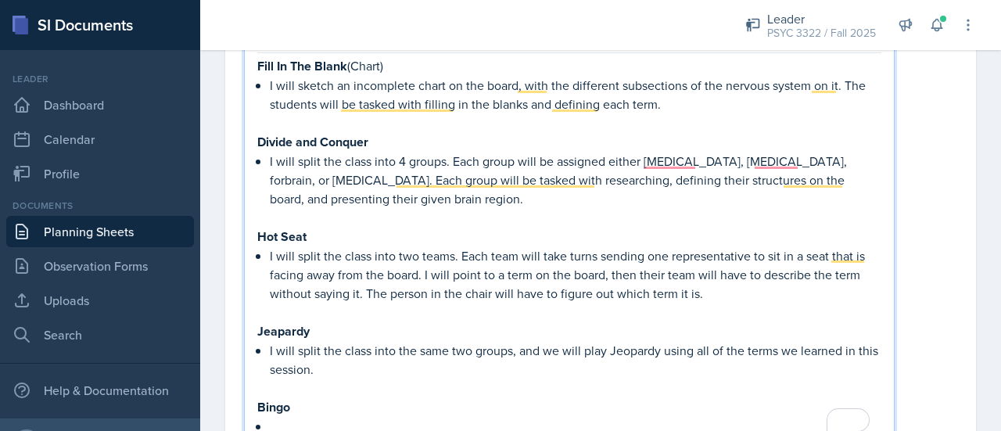
scroll to position [1233, 0]
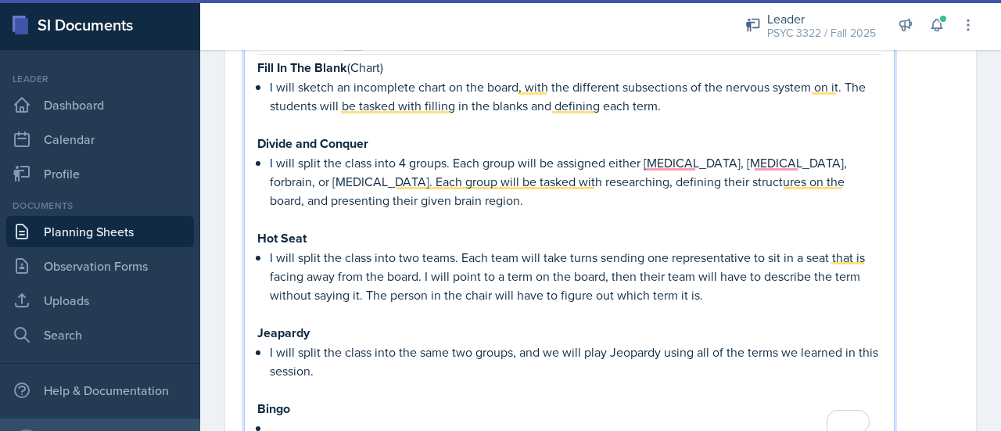
click at [673, 110] on p "I will sketch an incomplete chart on the board, with the different subsections …" at bounding box center [576, 96] width 612 height 38
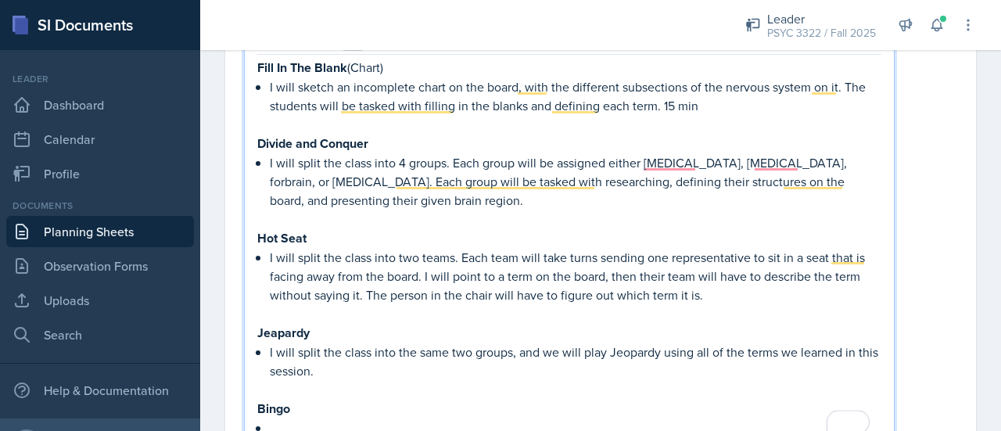
click at [430, 196] on p "I will split the class into 4 groups. Each group will be assigned either hindbr…" at bounding box center [576, 181] width 612 height 56
click at [724, 294] on p "I will split the class into two teams. Each team will take turns sending one re…" at bounding box center [576, 276] width 612 height 56
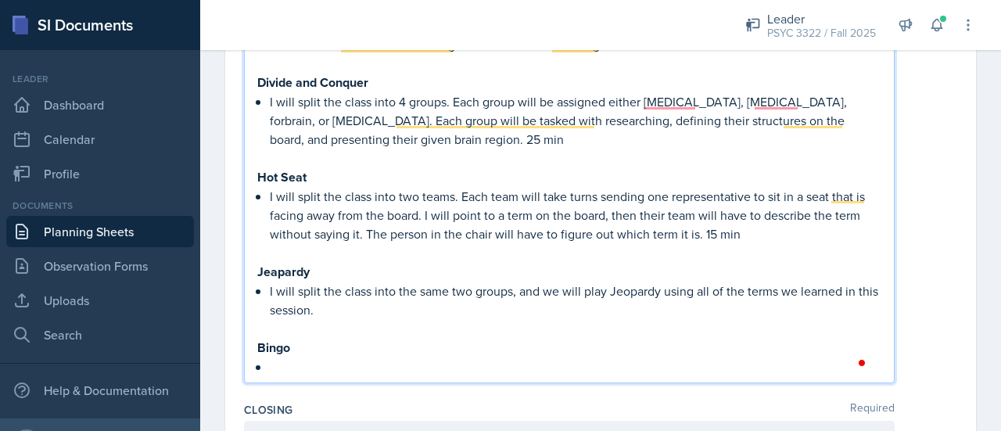
scroll to position [1299, 0]
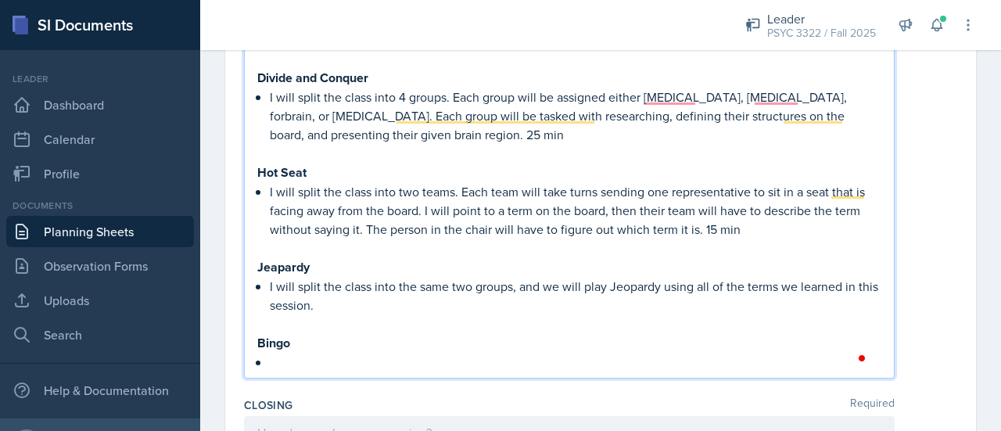
click at [365, 307] on p "I will split the class into the same two groups, and we will play Jeopardy usin…" at bounding box center [576, 296] width 612 height 38
click at [357, 336] on p "Bingo" at bounding box center [569, 343] width 624 height 20
click at [350, 357] on p "To enrich screen reader interactions, please activate Accessibility in Grammarl…" at bounding box center [576, 362] width 612 height 19
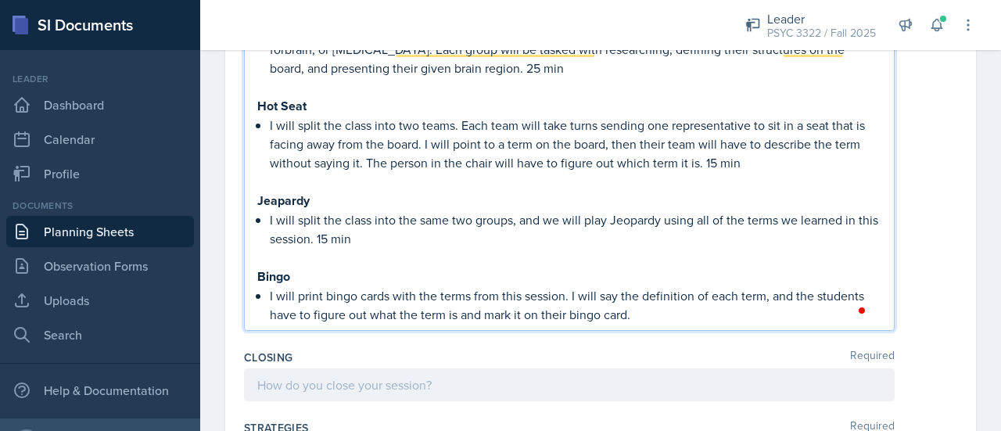
scroll to position [1388, 0]
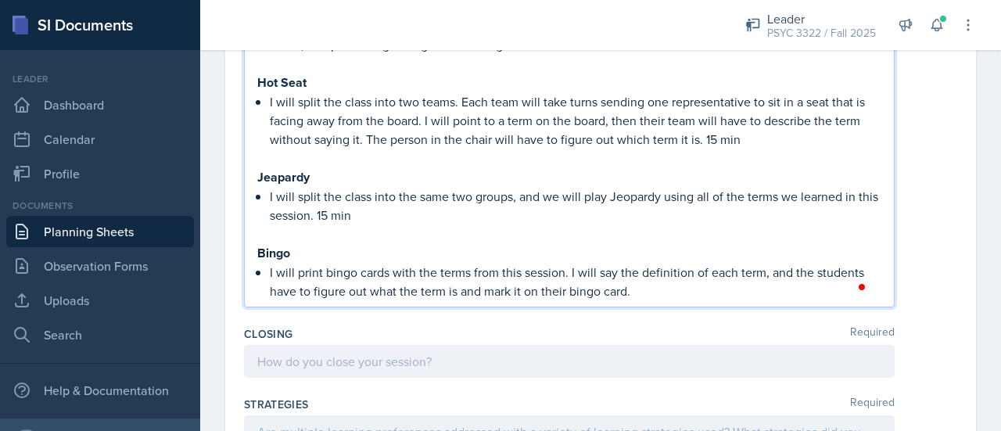
click at [673, 292] on p "I will print bingo cards with the terms from this session. I will say the defin…" at bounding box center [576, 282] width 612 height 38
click at [446, 292] on p "I will print bingo cards with the terms from this session. I will say the defin…" at bounding box center [576, 282] width 612 height 38
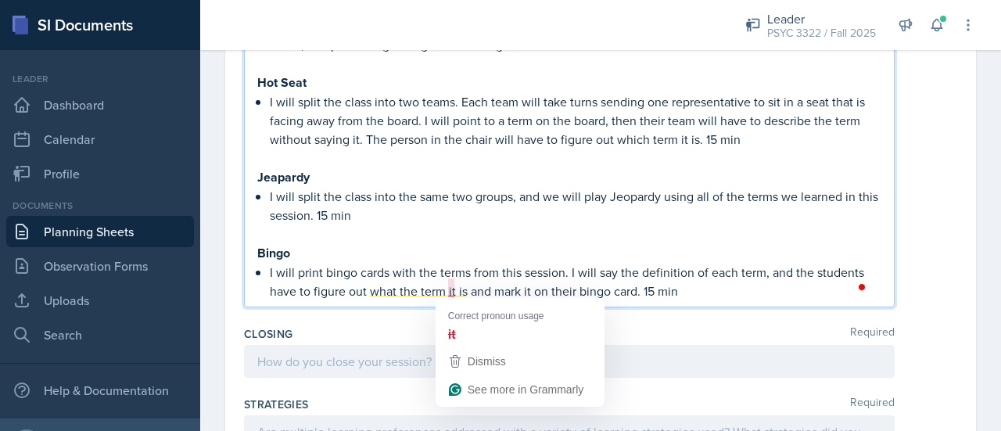
click at [711, 285] on p "I will print bingo cards with the terms from this session. I will say the defin…" at bounding box center [576, 282] width 612 height 38
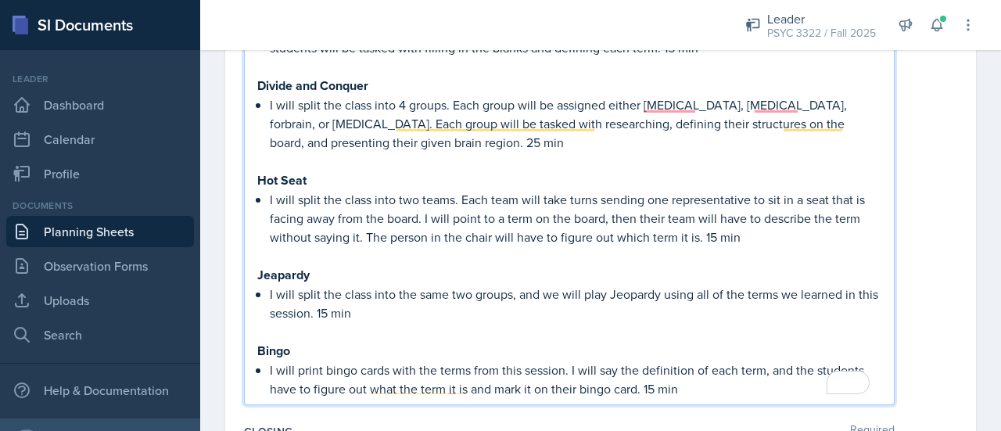
scroll to position [1292, 0]
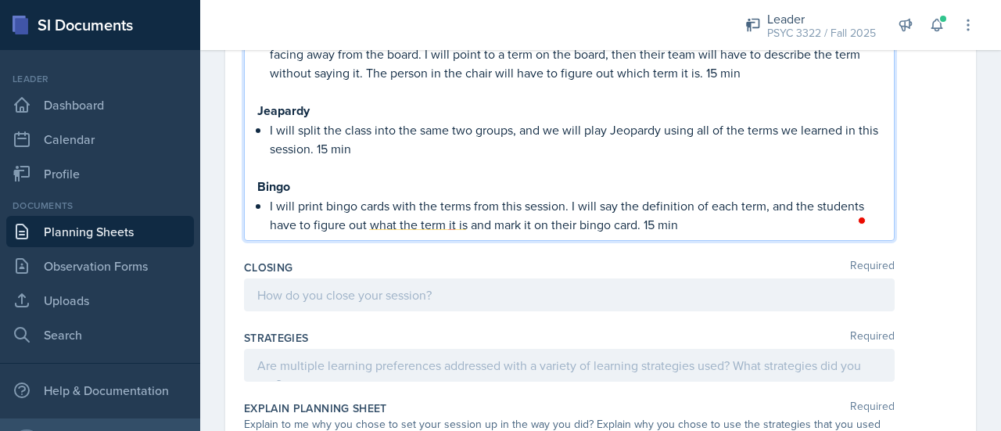
click at [408, 294] on p at bounding box center [569, 295] width 624 height 19
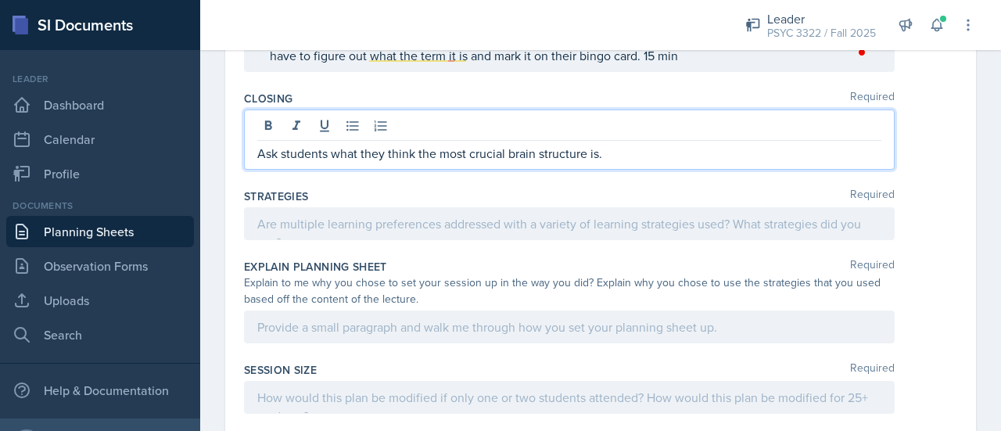
scroll to position [1598, 0]
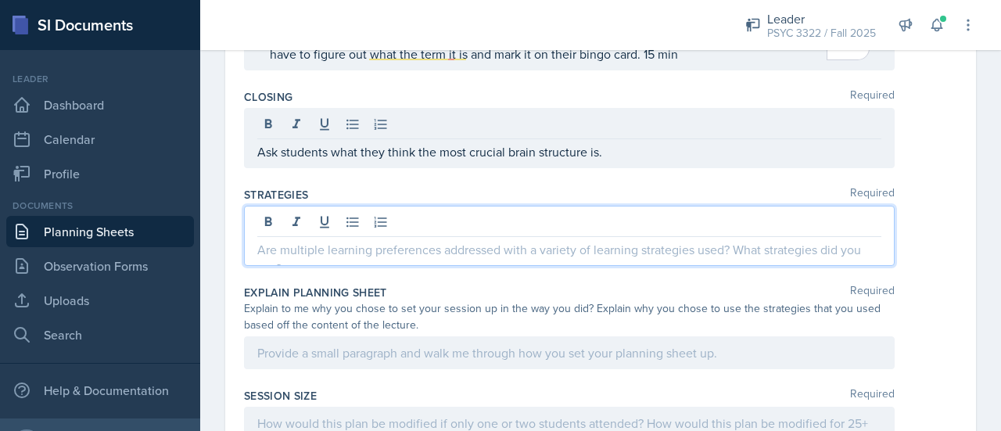
click at [430, 221] on div at bounding box center [569, 236] width 651 height 60
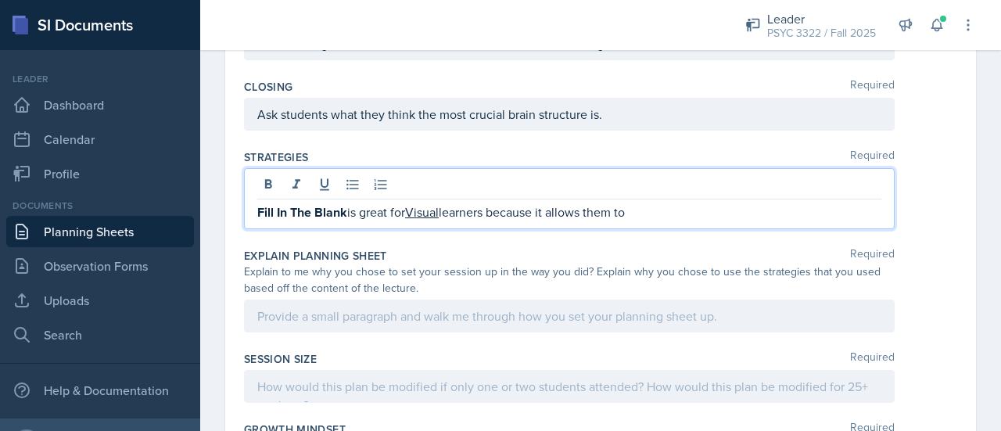
scroll to position [1608, 0]
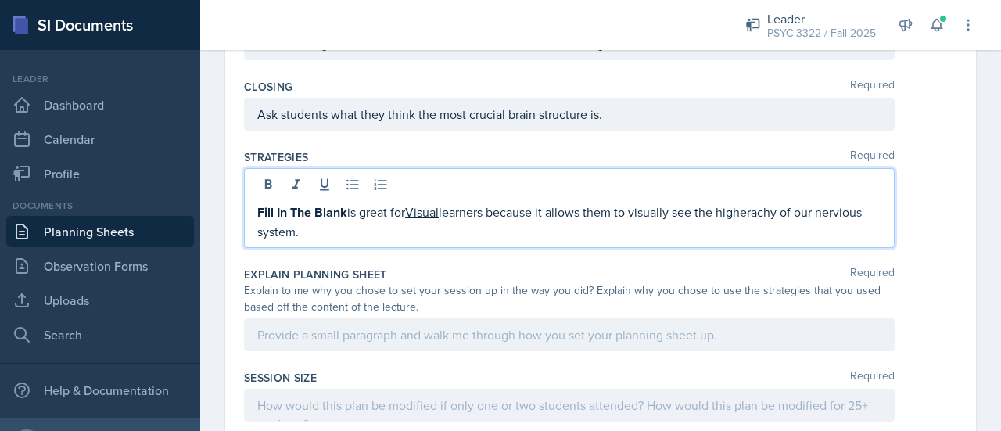
click at [760, 216] on p "Fill In The Blank is great for Visual learners because it allows them to visual…" at bounding box center [569, 222] width 624 height 38
click at [0, 0] on qb-div "Correct the spelling error hierarchy" at bounding box center [0, 0] width 0 height 0
click at [0, 0] on div "nervous" at bounding box center [0, 0] width 0 height 0
click at [0, 0] on span "Correct the capitalization" at bounding box center [0, 0] width 0 height 0
click at [405, 239] on div "Fill In The Blank is great for visual learners because it allows them to visual…" at bounding box center [569, 208] width 651 height 80
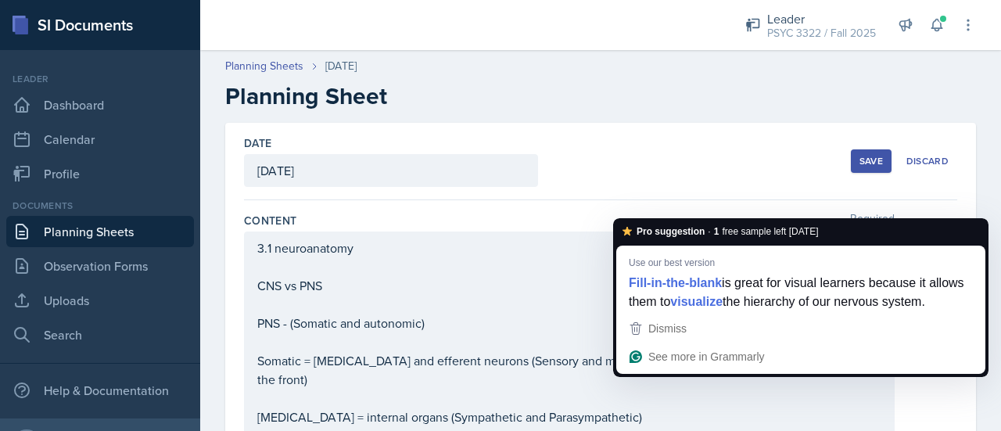
scroll to position [79, 0]
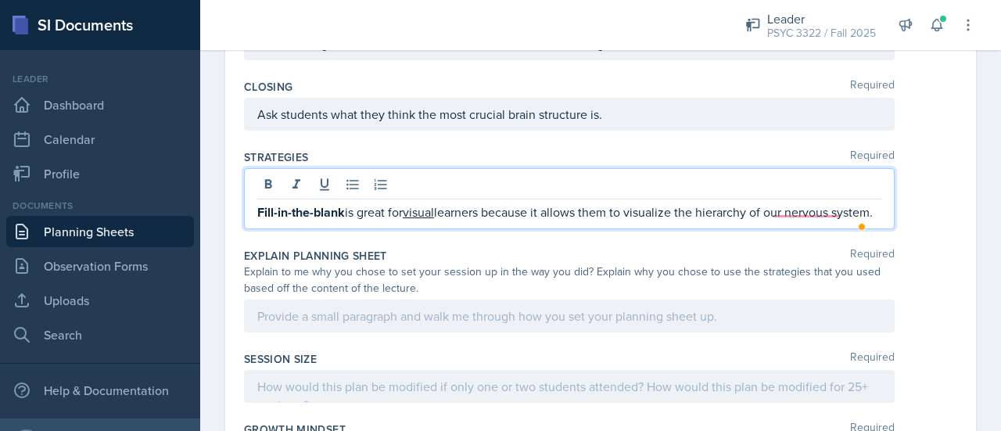
click at [371, 221] on p "Fill-in-the-blank is great for visual learners because it allows them to visual…" at bounding box center [569, 213] width 624 height 20
click at [435, 222] on p "Fill-in-the-blank is great for visual learners because it allows them to visual…" at bounding box center [569, 213] width 624 height 20
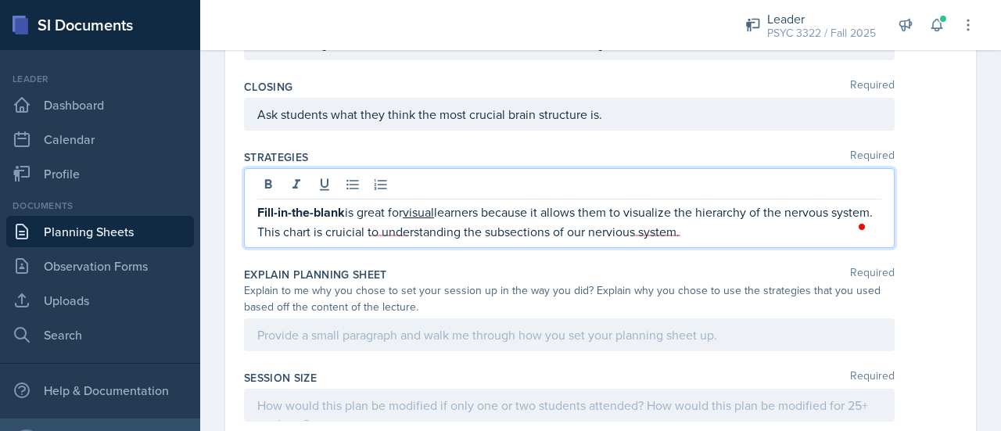
click at [577, 260] on div "Explain Planning Sheet Required Explain to me why you chose to set your session…" at bounding box center [600, 311] width 713 height 103
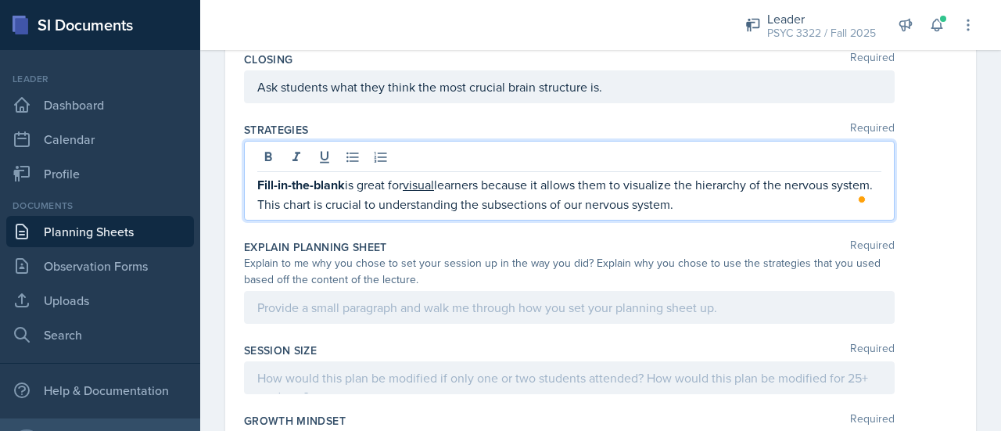
click at [763, 200] on p "Fill-in-the-blank is great for visual learners because it allows them to visual…" at bounding box center [569, 194] width 624 height 38
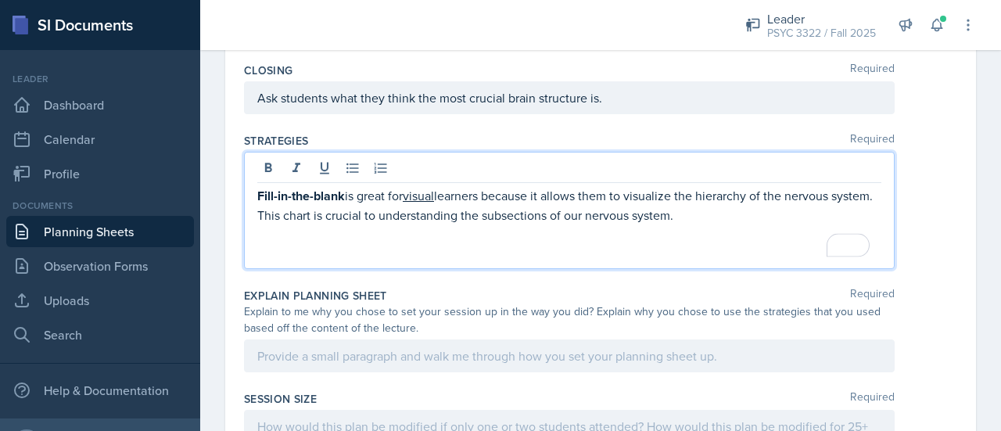
scroll to position [1626, 0]
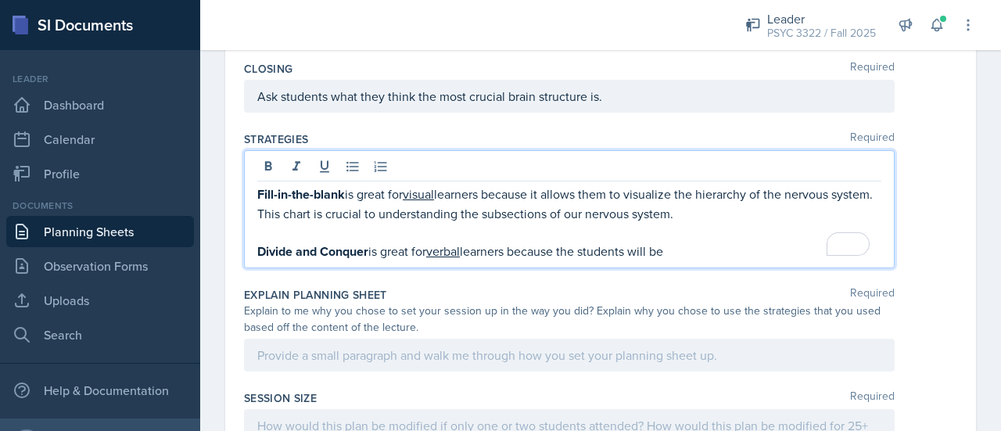
click at [677, 249] on p "Divide and Conquer is great for verbal learners because the students will be" at bounding box center [569, 252] width 624 height 20
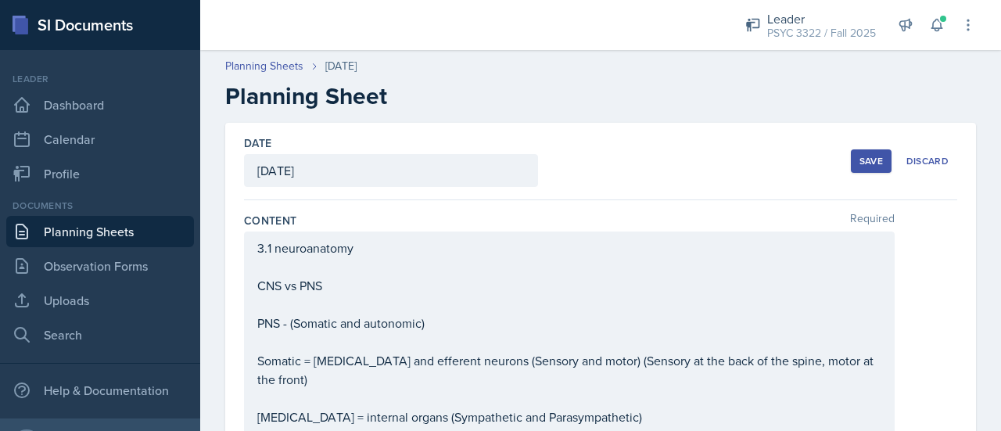
scroll to position [79, 0]
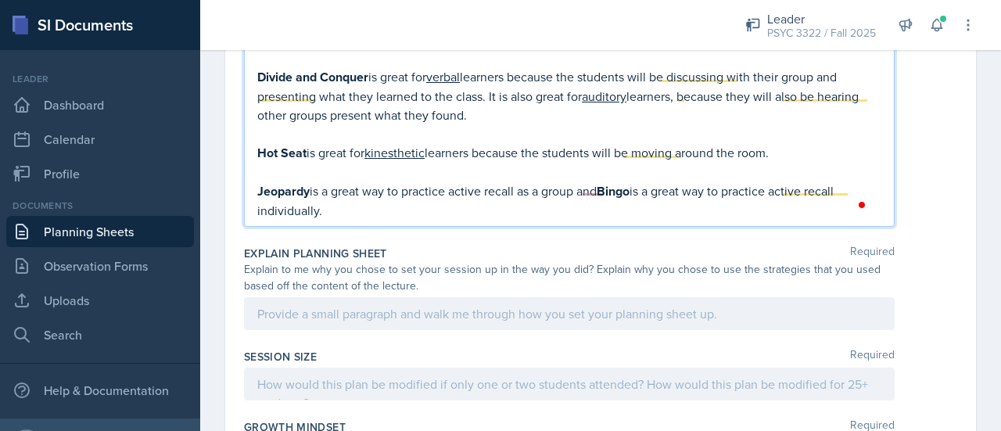
click at [0, 0] on span "Add a comma" at bounding box center [0, 0] width 0 height 0
click at [0, 0] on div "bingo" at bounding box center [0, 0] width 0 height 0
click at [616, 183] on strong "bingo" at bounding box center [615, 191] width 31 height 18
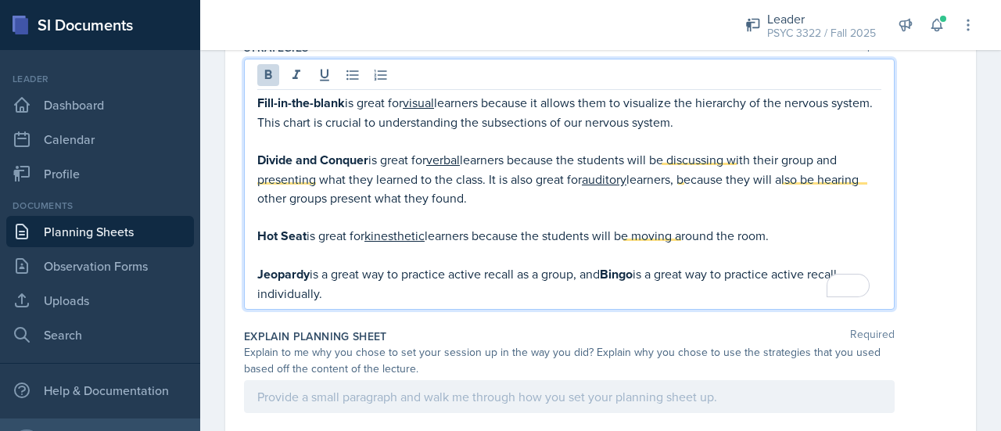
scroll to position [1693, 0]
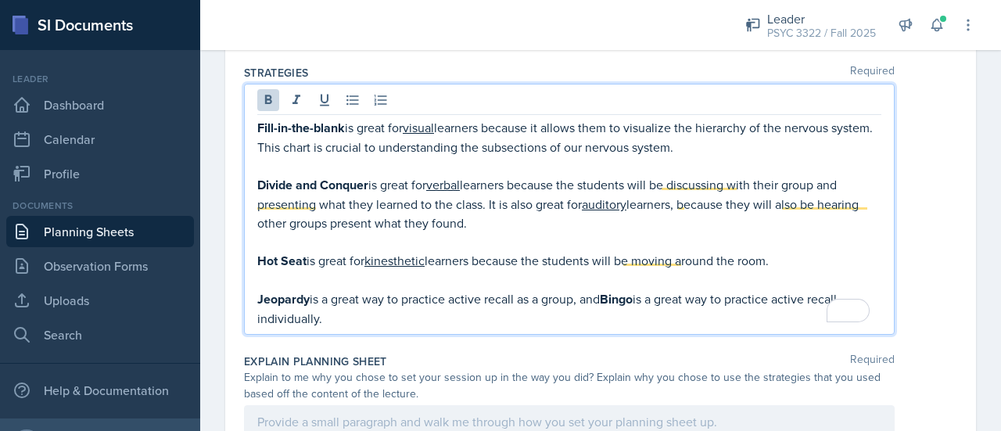
click at [480, 331] on div "Strategies Required Fill-in-the-blank is great for visual learners because it a…" at bounding box center [600, 203] width 713 height 289
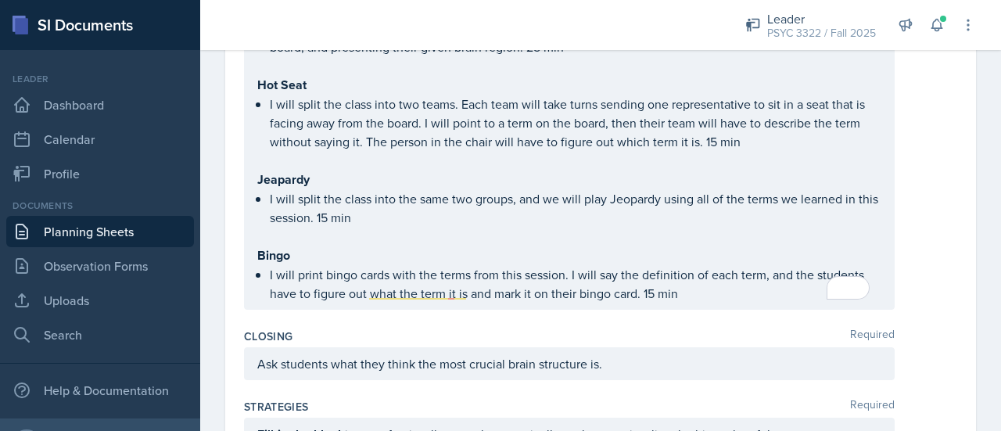
scroll to position [1347, 0]
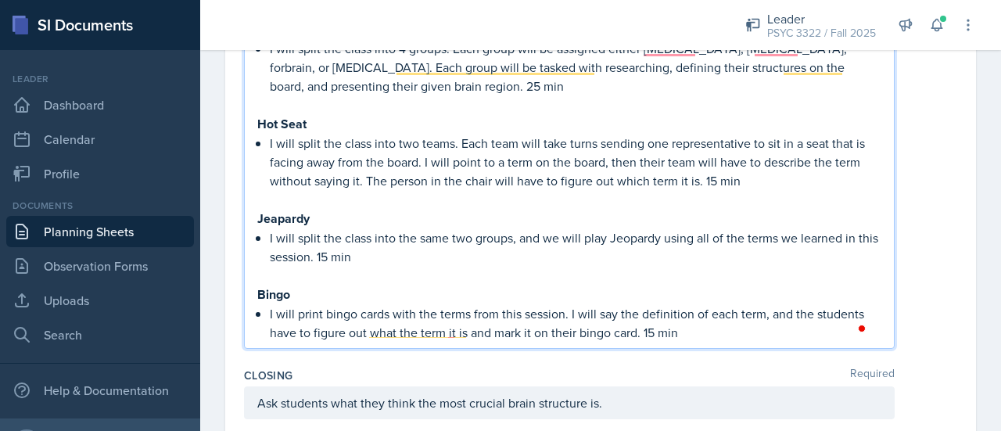
click at [393, 228] on p "I will split the class into the same two groups, and we will play Jeopardy usin…" at bounding box center [576, 247] width 612 height 38
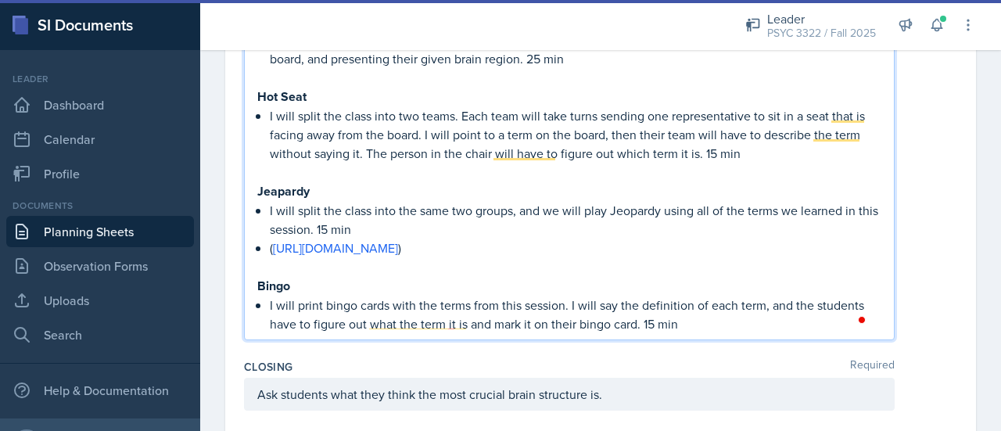
click at [715, 320] on p "I will print bingo cards with the terms from this session. I will say the defin…" at bounding box center [576, 315] width 612 height 38
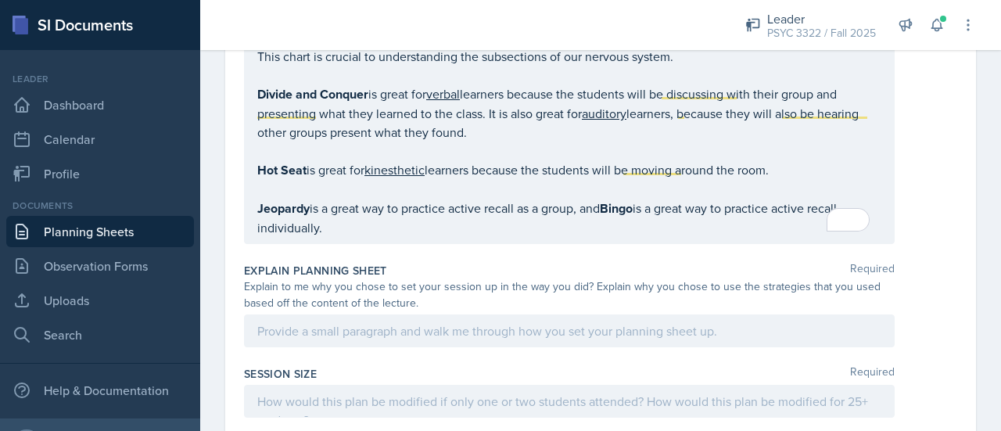
scroll to position [1822, 0]
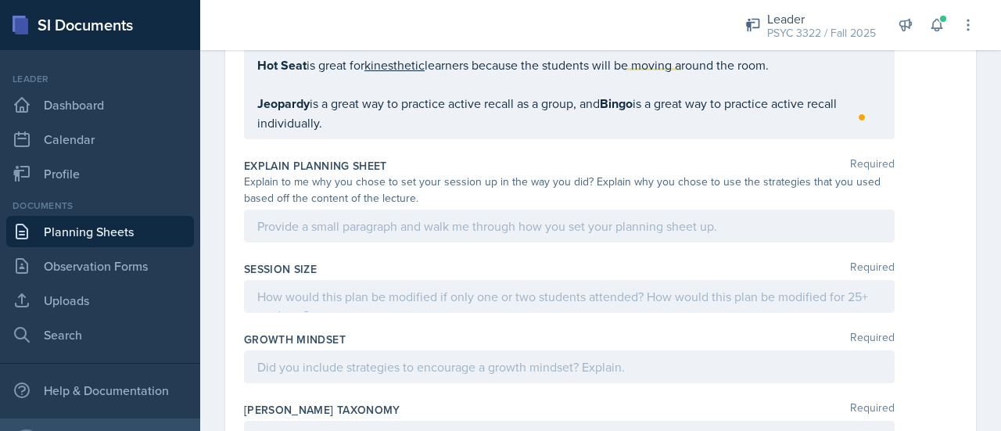
click at [464, 229] on div at bounding box center [569, 226] width 651 height 33
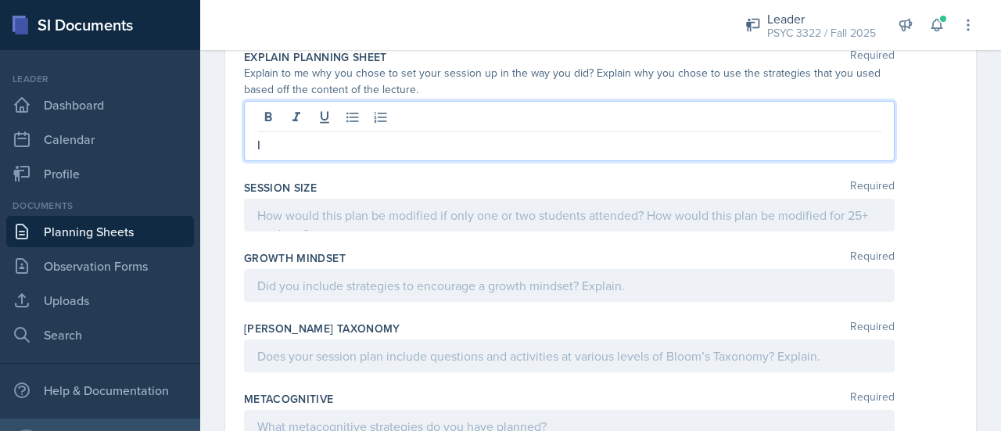
scroll to position [2007, 0]
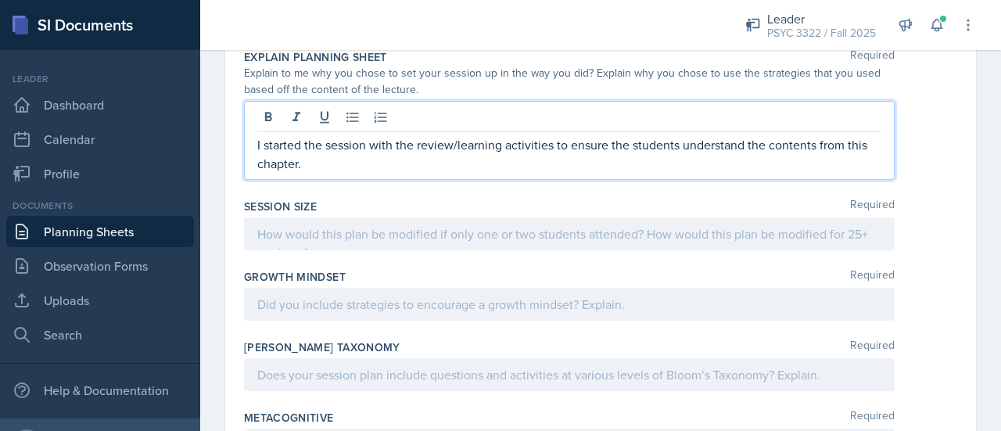
click at [413, 138] on p "I started the session with the review/learning activities to ensure the student…" at bounding box center [569, 154] width 624 height 38
click at [410, 156] on p "I started the session with two review/learning activities to ensure the student…" at bounding box center [569, 154] width 624 height 38
click at [0, 0] on span "Replace with" at bounding box center [0, 0] width 0 height 0
click at [670, 160] on p "I started the session with two review/learning activities to ensure the student…" at bounding box center [569, 154] width 624 height 38
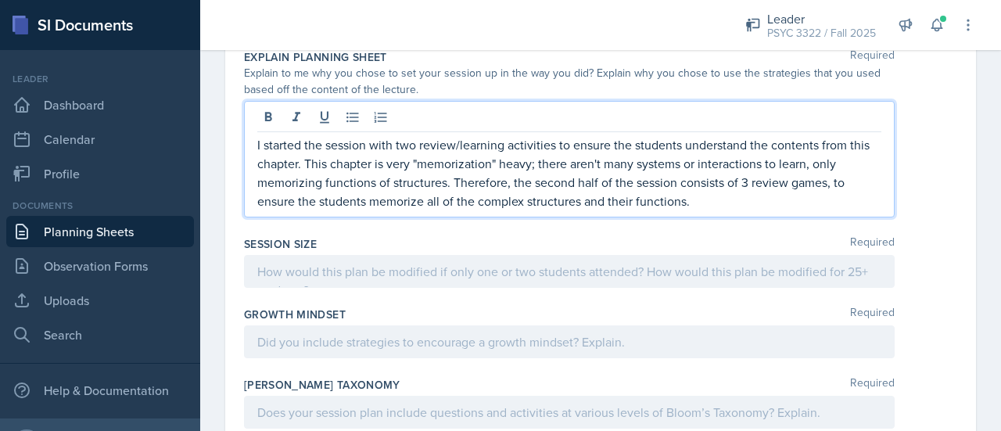
click at [0, 0] on span "to" at bounding box center [0, 0] width 0 height 0
click at [410, 255] on div at bounding box center [569, 271] width 651 height 33
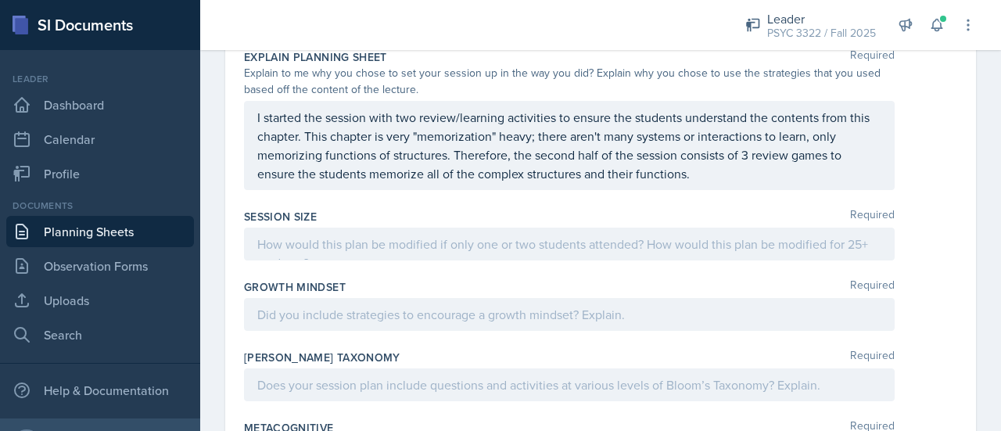
scroll to position [2034, 0]
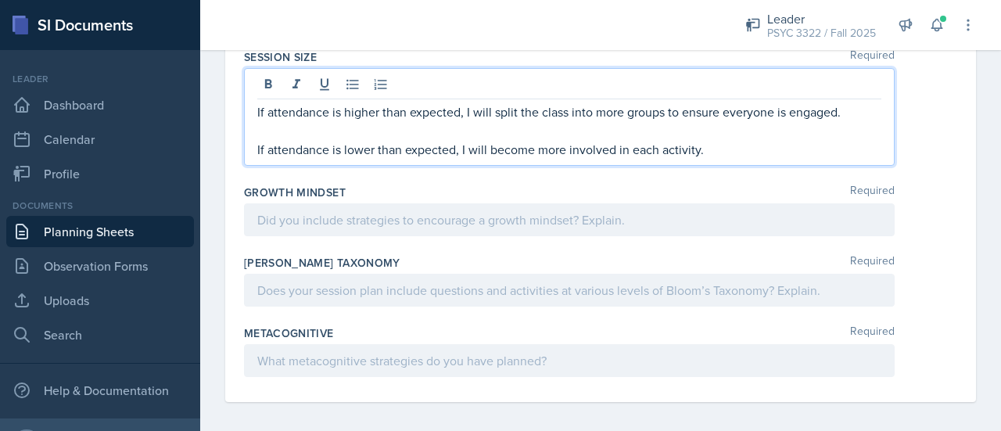
click at [405, 215] on div at bounding box center [569, 219] width 651 height 33
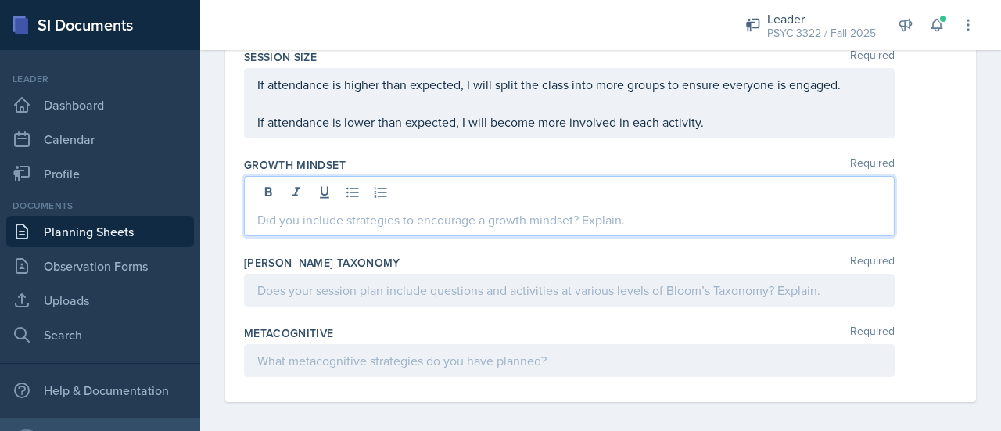
scroll to position [2139, 0]
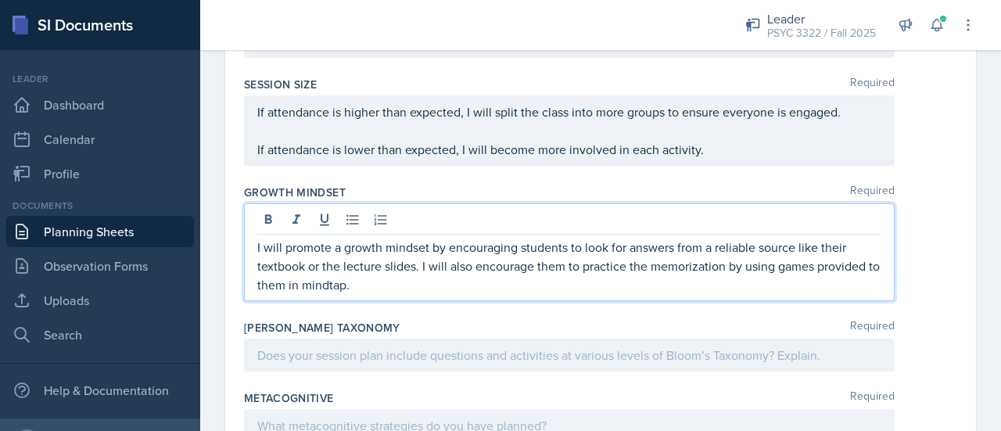
click at [668, 345] on div at bounding box center [569, 355] width 651 height 33
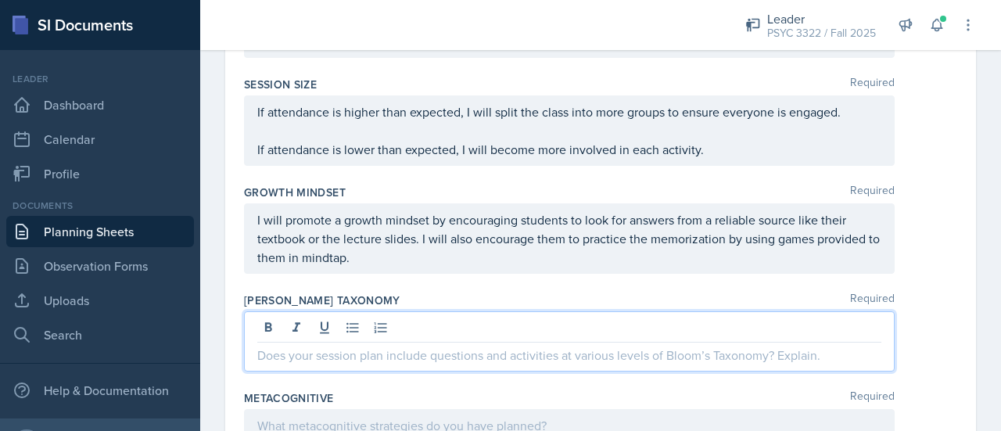
scroll to position [2112, 0]
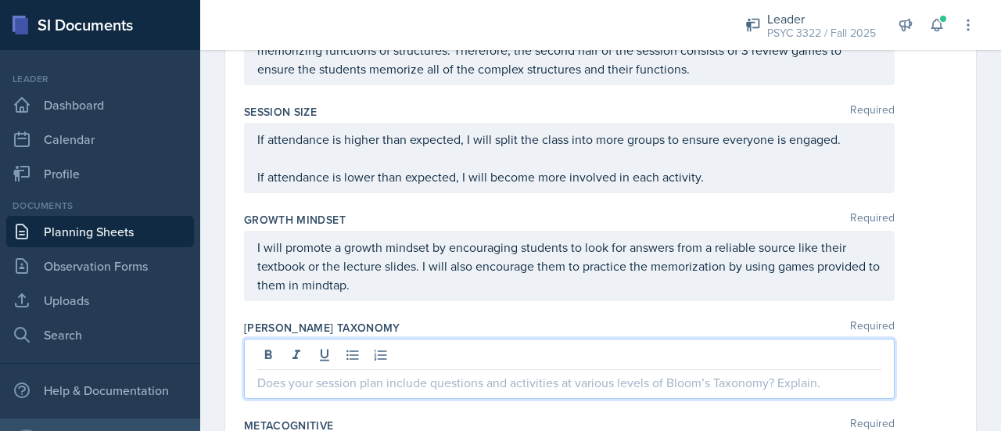
click at [0, 0] on qb-div "Correct the capitalization MindTap." at bounding box center [0, 0] width 0 height 0
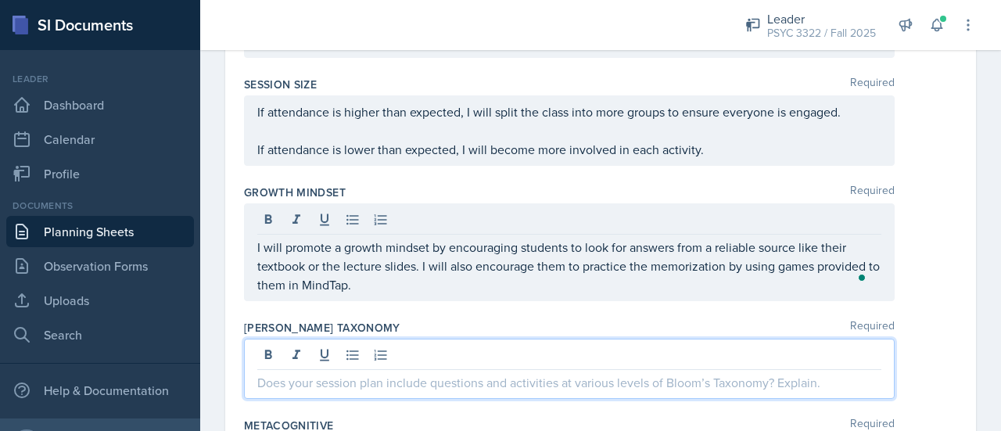
click at [418, 373] on p at bounding box center [569, 382] width 624 height 19
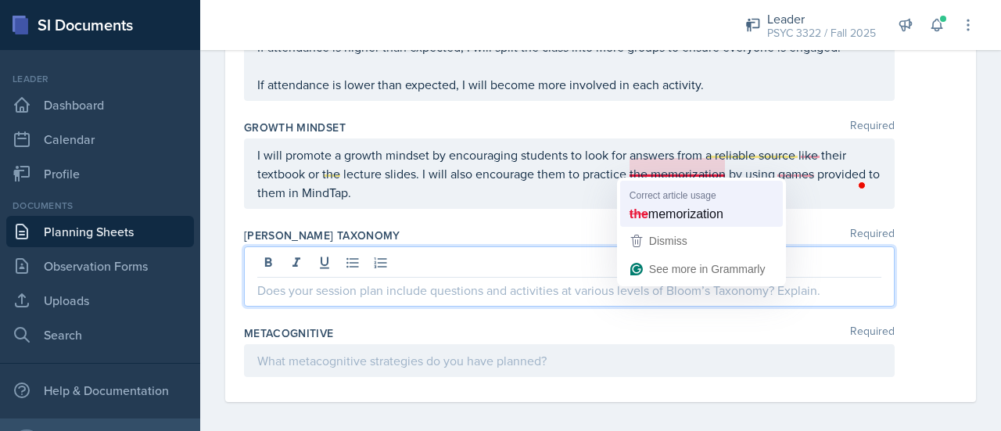
scroll to position [2231, 0]
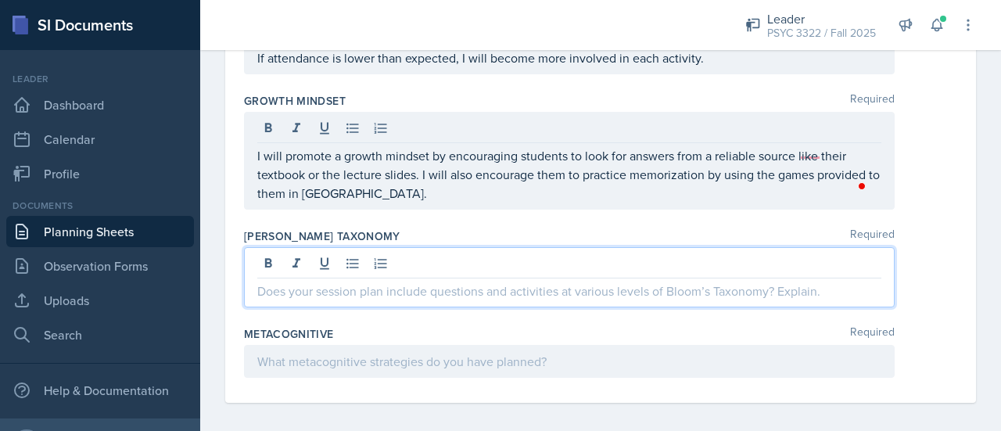
click at [418, 282] on p at bounding box center [569, 291] width 624 height 19
click at [483, 282] on p at bounding box center [569, 291] width 624 height 19
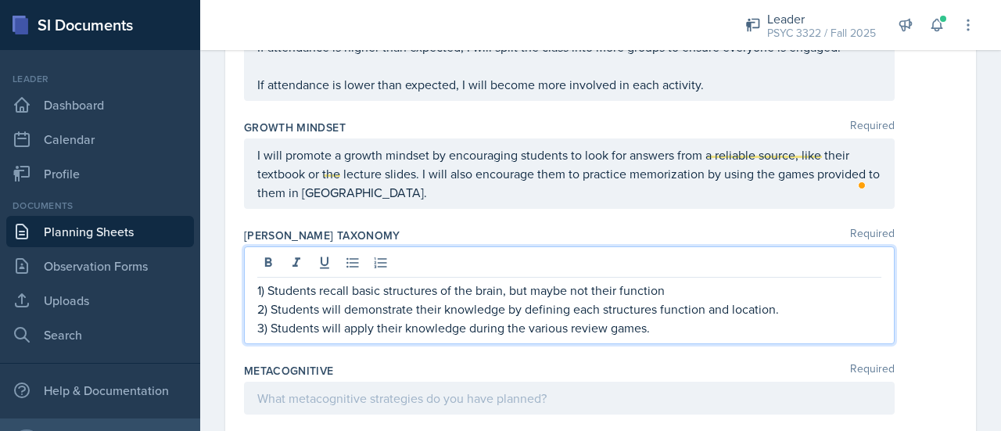
click at [0, 0] on qb-div "Replace with structure's" at bounding box center [0, 0] width 0 height 0
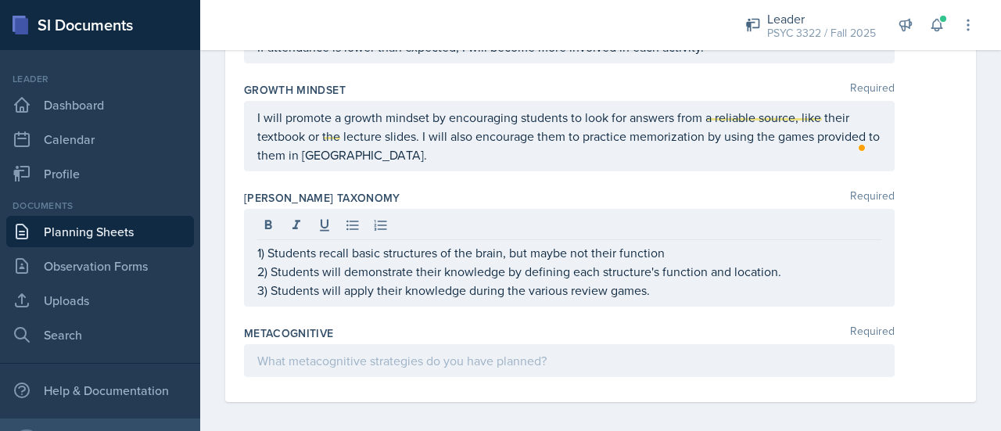
click at [510, 330] on div "Metacognitive Required" at bounding box center [600, 333] width 713 height 16
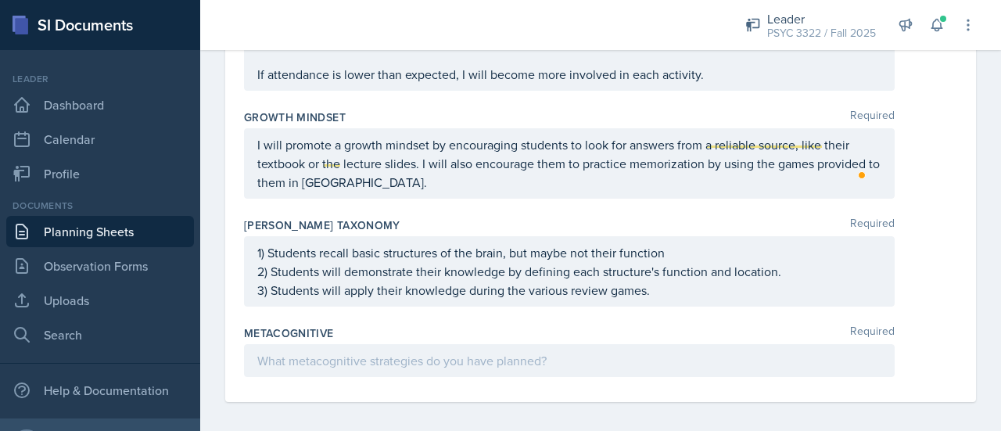
click at [491, 351] on p at bounding box center [569, 360] width 624 height 19
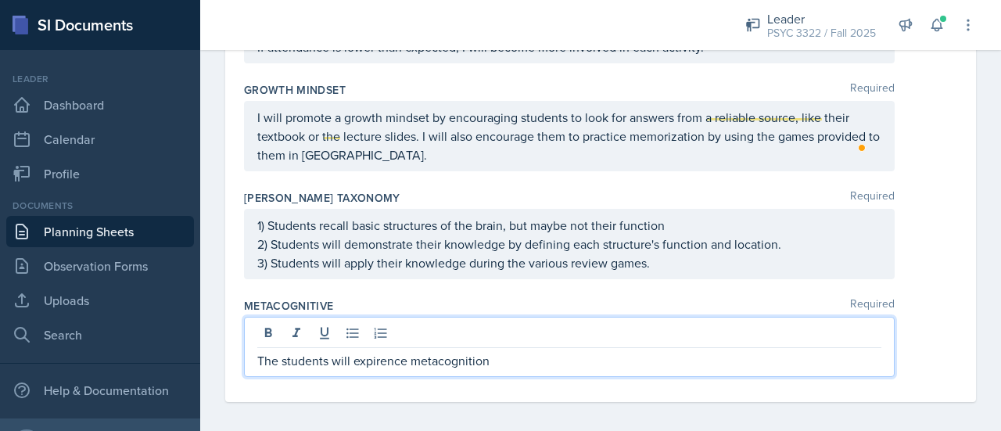
click at [0, 0] on div "experience" at bounding box center [0, 0] width 0 height 0
click at [530, 355] on p "The students will experience metacognition" at bounding box center [569, 360] width 624 height 19
click at [0, 0] on span "metacognition" at bounding box center [0, 0] width 0 height 0
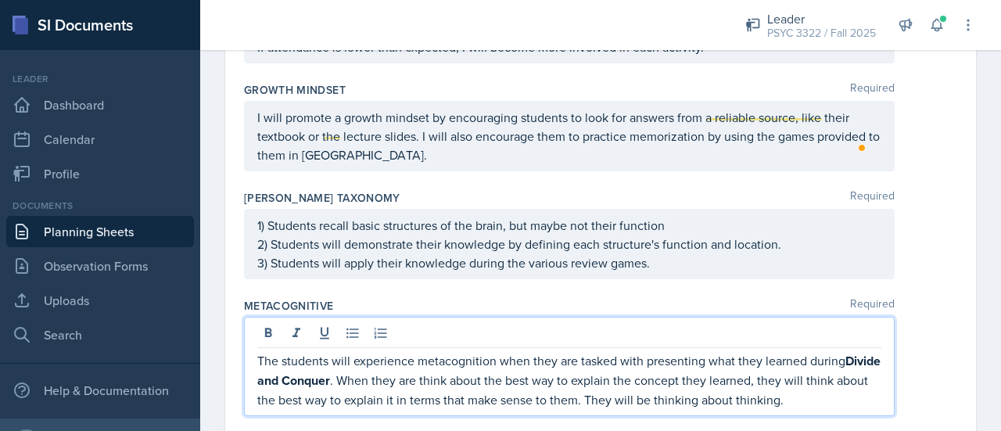
click at [0, 0] on span "thinking" at bounding box center [0, 0] width 0 height 0
click at [0, 0] on span "thinking." at bounding box center [0, 0] width 0 height 0
click at [789, 393] on p "The students will experience metacognition when they are tasked with presenting…" at bounding box center [569, 380] width 624 height 58
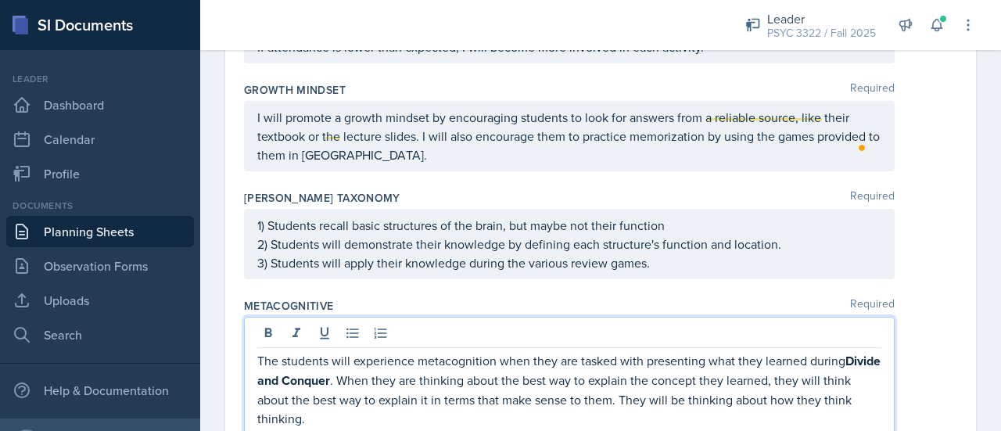
click at [331, 410] on p "The students will experience metacognition when they are tasked with presenting…" at bounding box center [569, 389] width 624 height 77
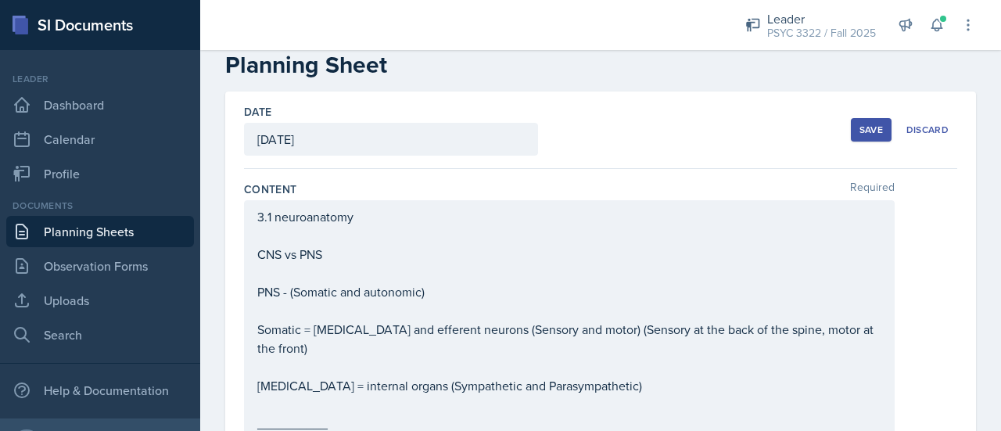
scroll to position [0, 0]
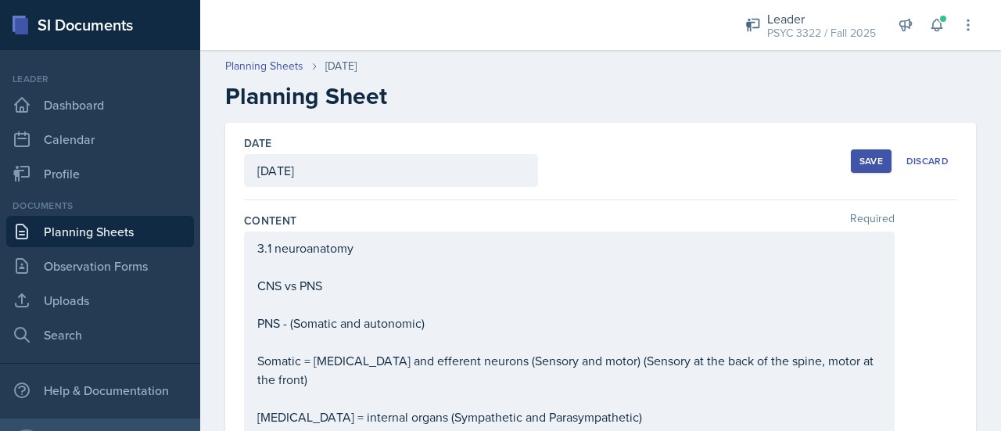
click at [857, 169] on button "Save" at bounding box center [871, 160] width 41 height 23
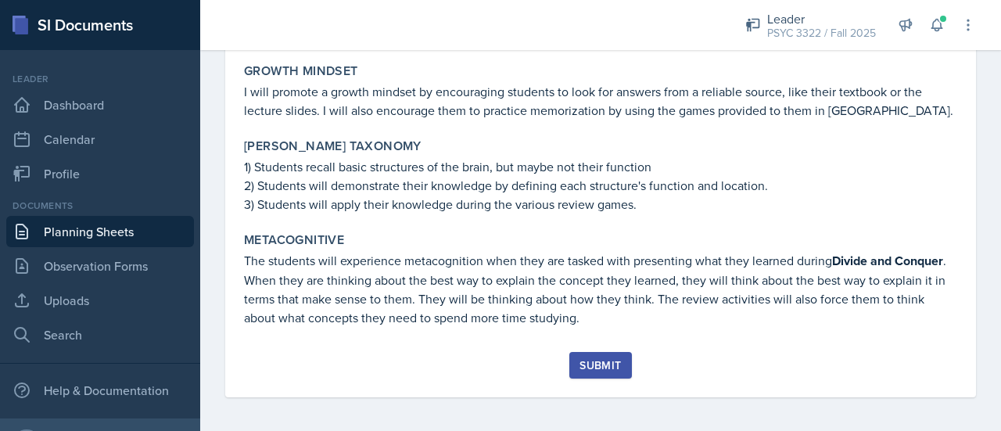
scroll to position [1956, 0]
click at [591, 367] on div "Submit" at bounding box center [600, 366] width 41 height 13
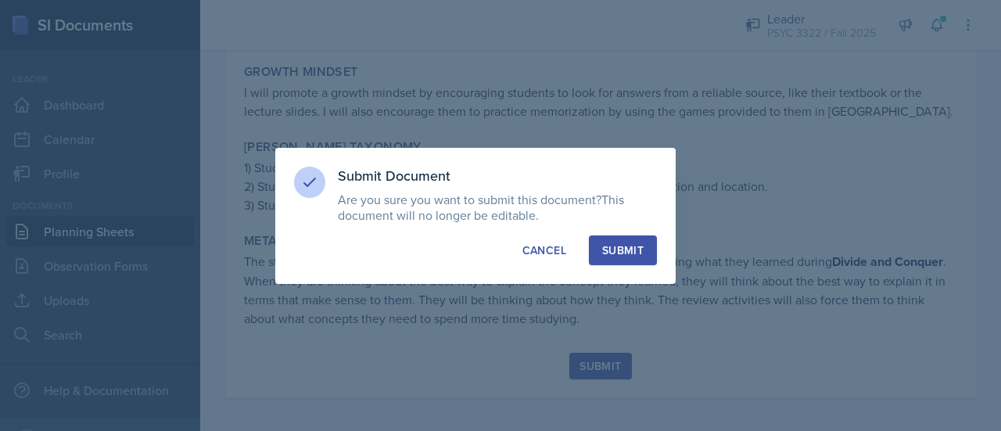
click at [610, 245] on div "Submit" at bounding box center [622, 250] width 41 height 16
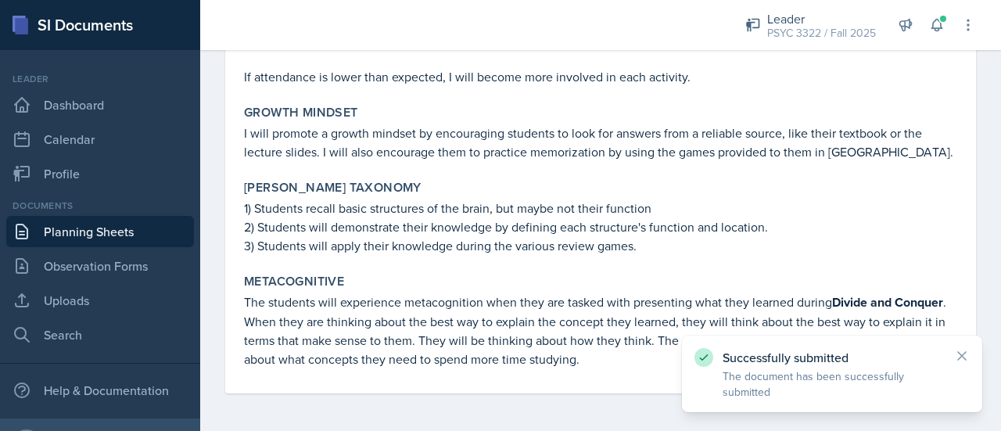
scroll to position [1912, 0]
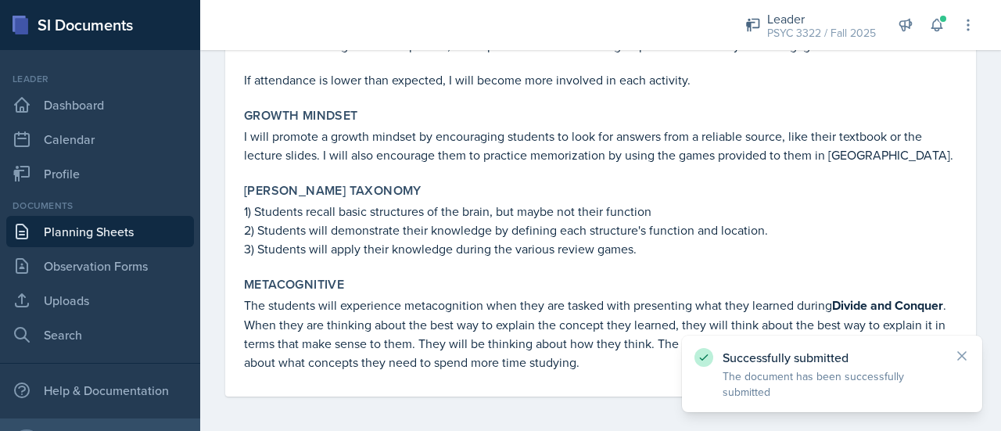
click at [149, 243] on link "Planning Sheets" at bounding box center [100, 231] width 188 height 31
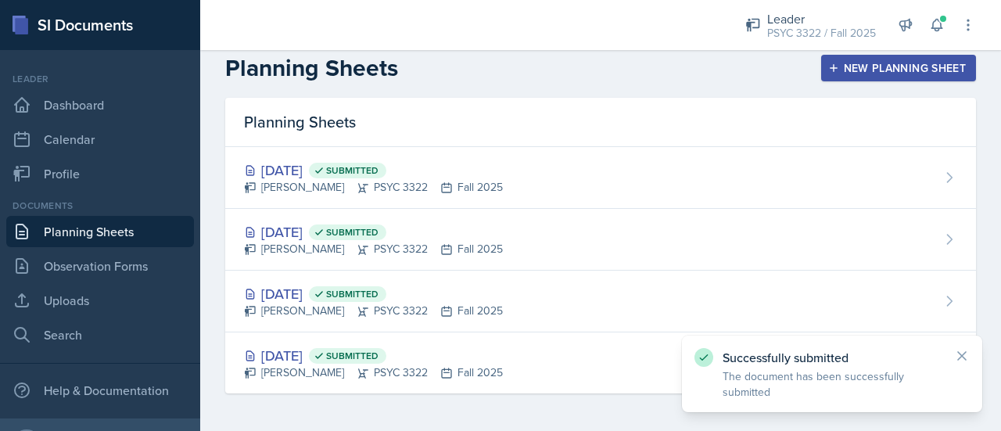
scroll to position [10, 0]
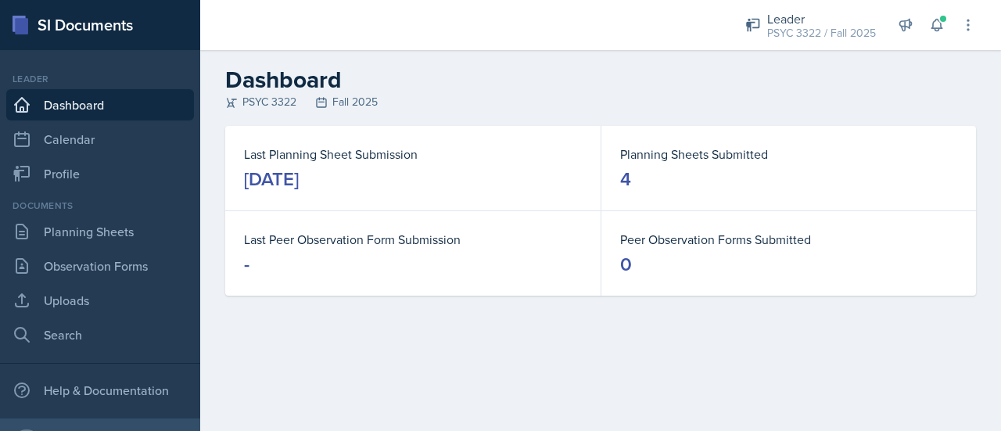
scroll to position [79, 0]
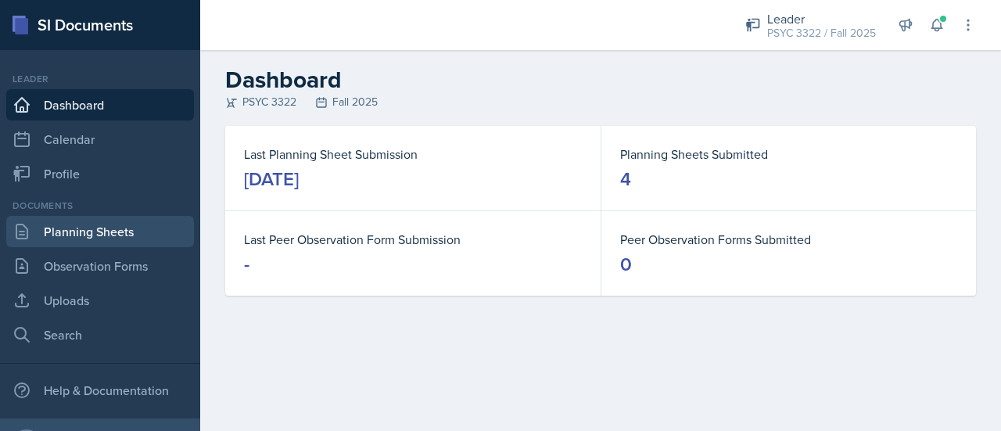
click at [81, 228] on link "Planning Sheets" at bounding box center [100, 231] width 188 height 31
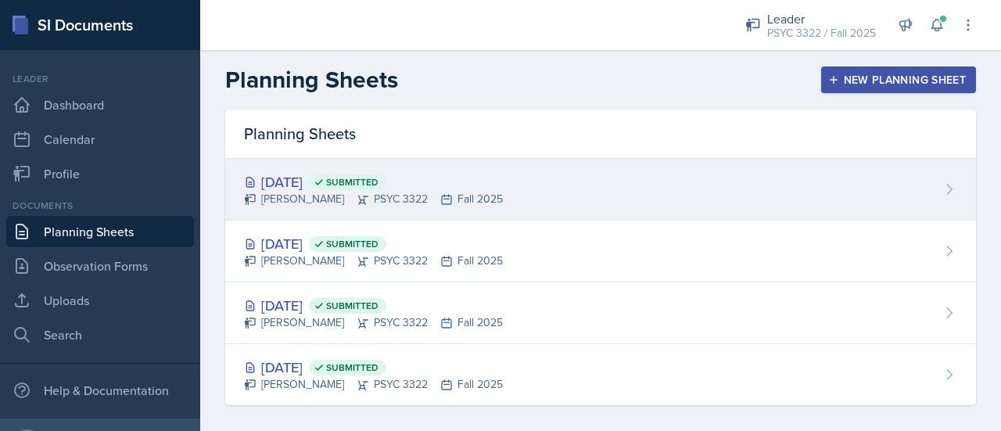
click at [318, 175] on div "[DATE] Submitted" at bounding box center [373, 181] width 259 height 21
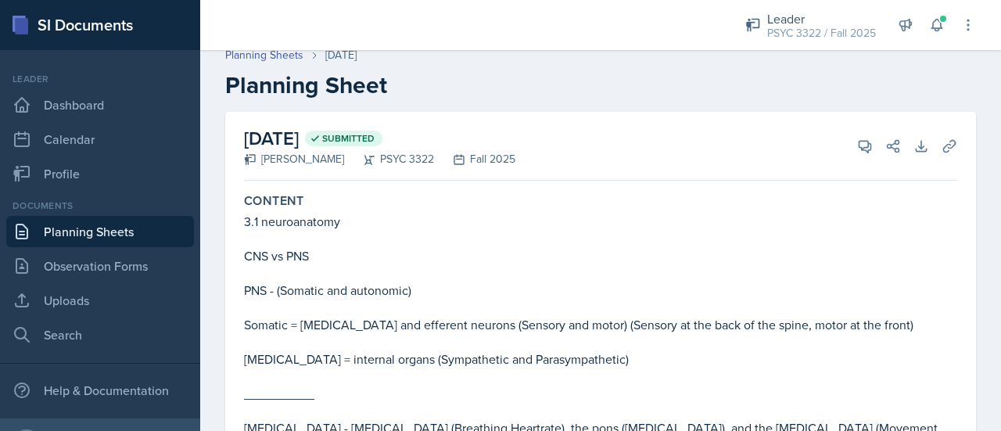
click at [122, 234] on link "Planning Sheets" at bounding box center [100, 231] width 188 height 31
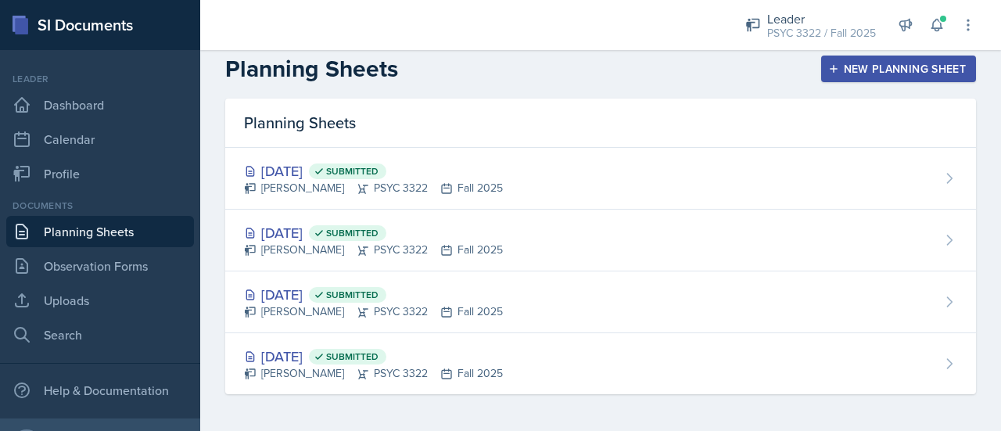
scroll to position [10, 0]
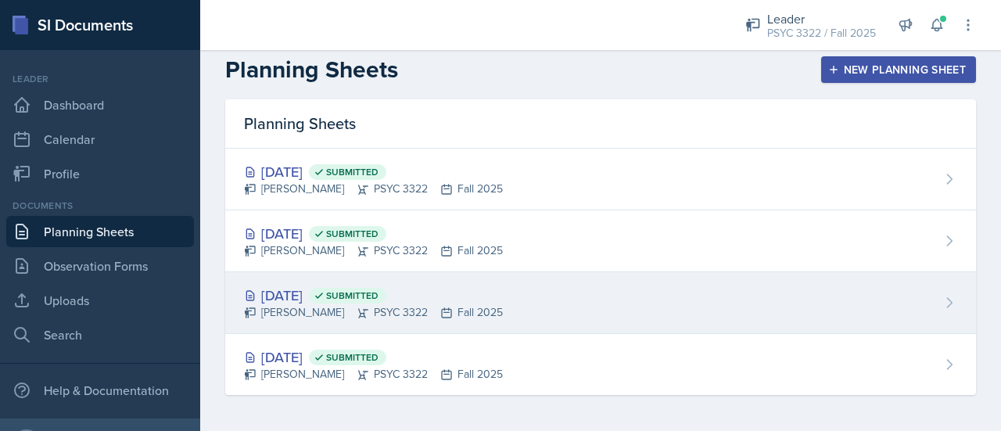
click at [325, 288] on div "Aug 28th, 2025 Submitted" at bounding box center [373, 295] width 259 height 21
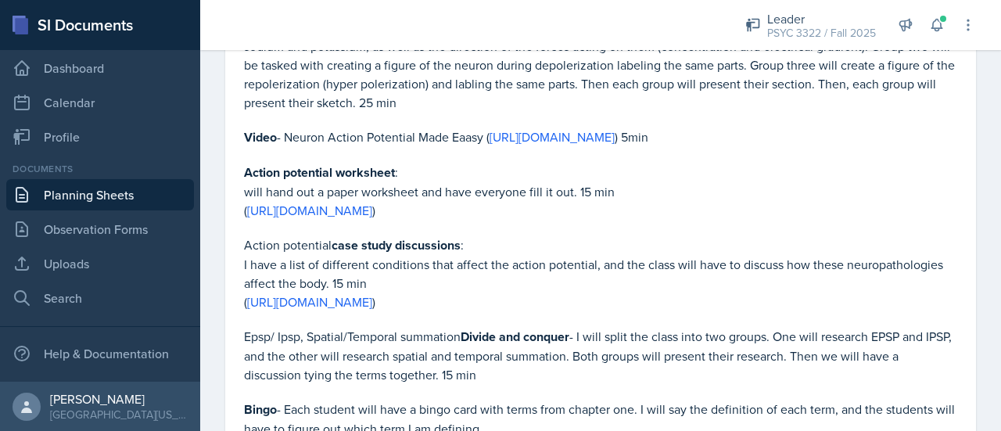
scroll to position [1697, 0]
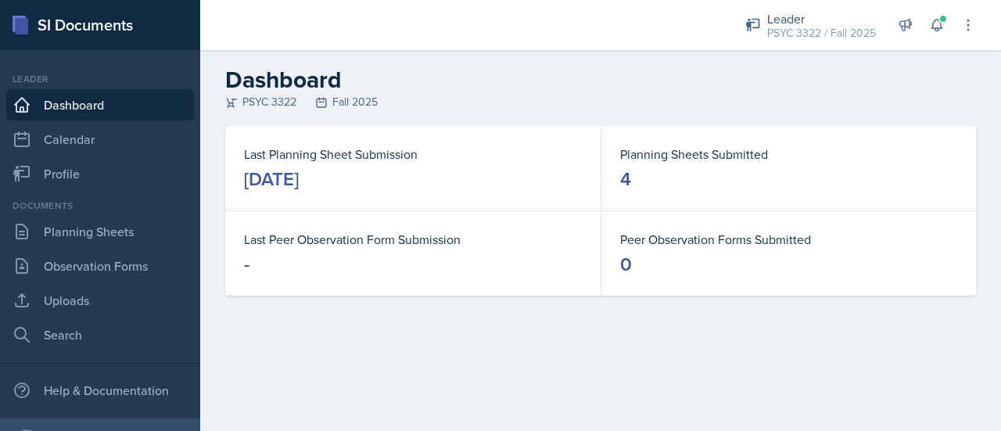
click at [111, 34] on div "SI Documents" at bounding box center [100, 25] width 200 height 50
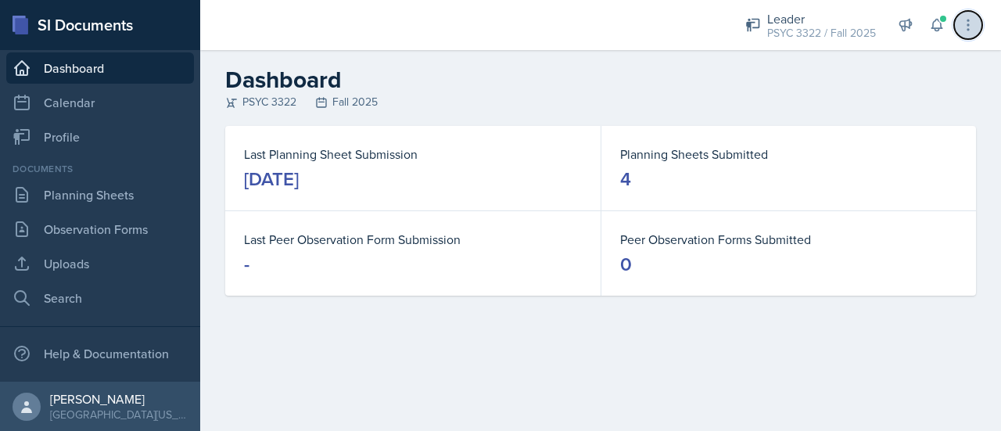
click at [963, 25] on icon at bounding box center [969, 25] width 16 height 16
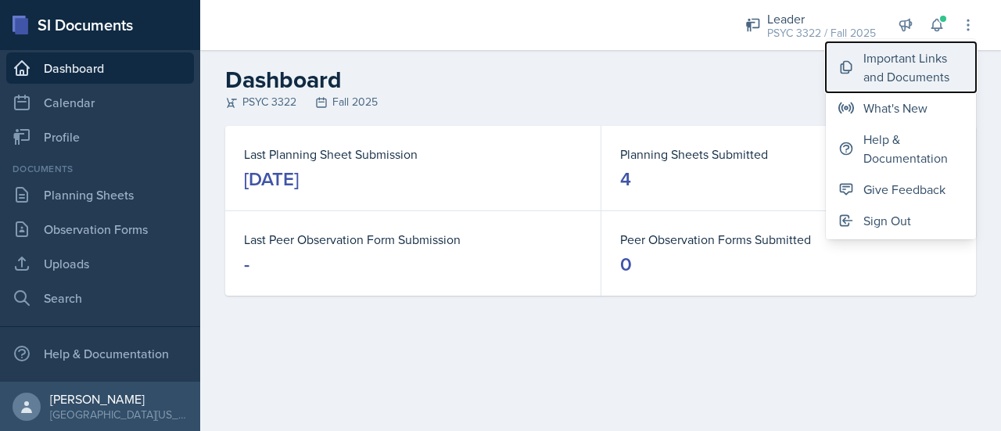
click at [910, 73] on div "Important Links and Documents" at bounding box center [914, 67] width 100 height 38
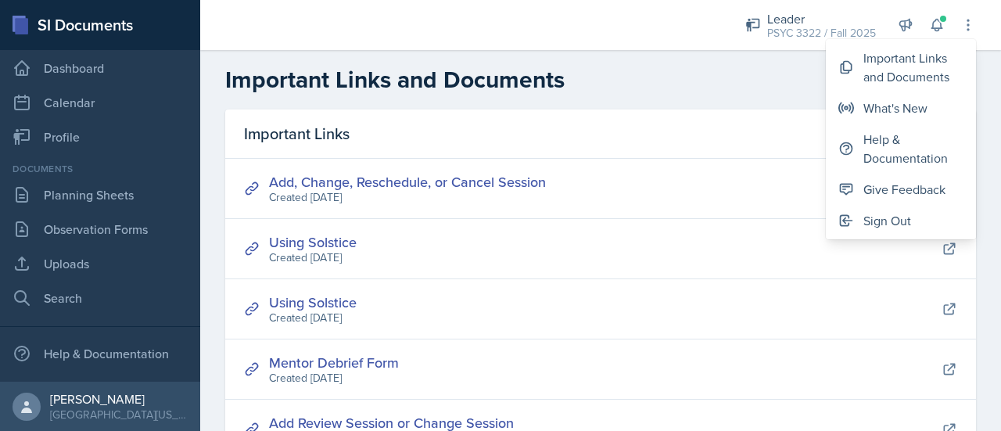
click at [530, 140] on div "Important Links" at bounding box center [600, 134] width 751 height 49
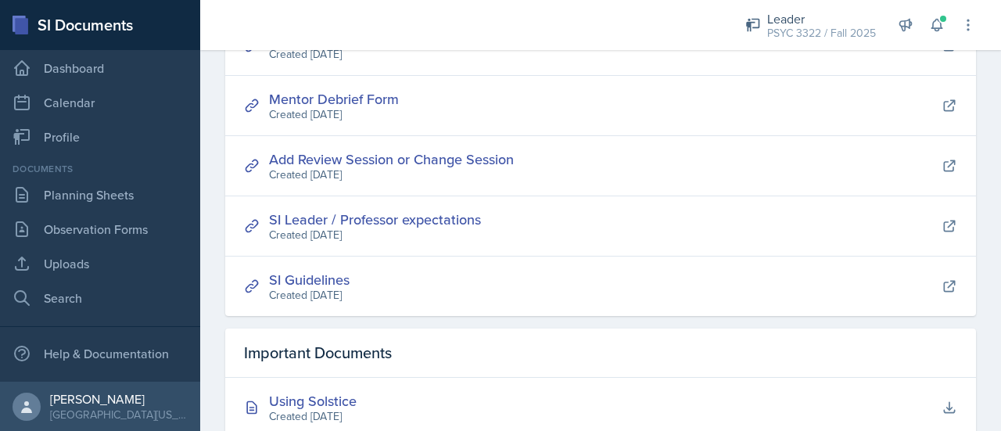
scroll to position [264, 0]
click at [386, 214] on link "SI Leader / Professor expectations" at bounding box center [375, 219] width 212 height 20
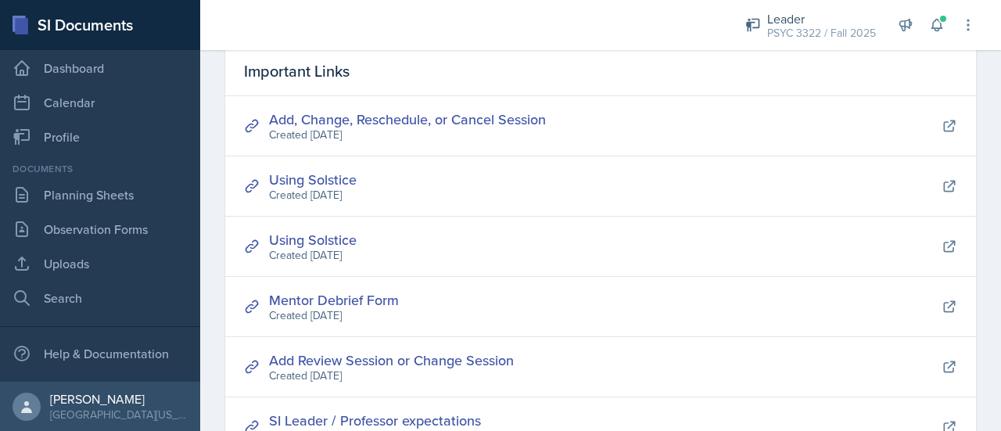
scroll to position [0, 0]
